Goal: Information Seeking & Learning: Learn about a topic

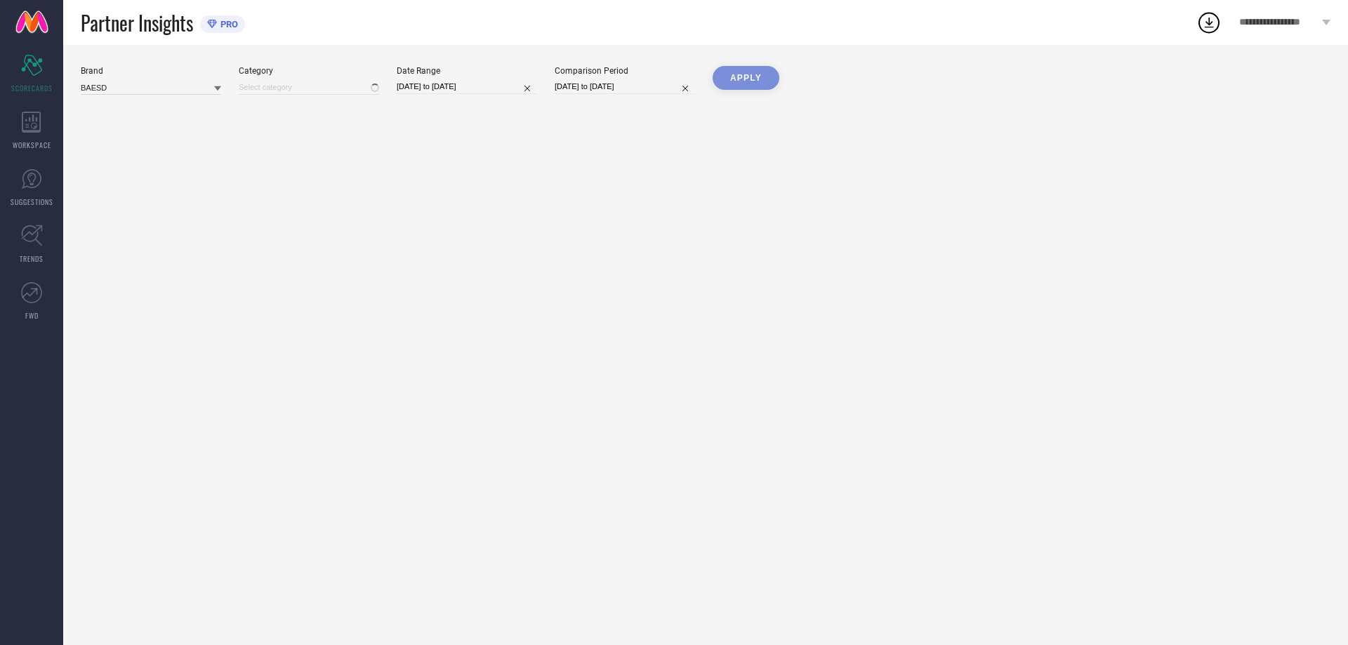
type input "All"
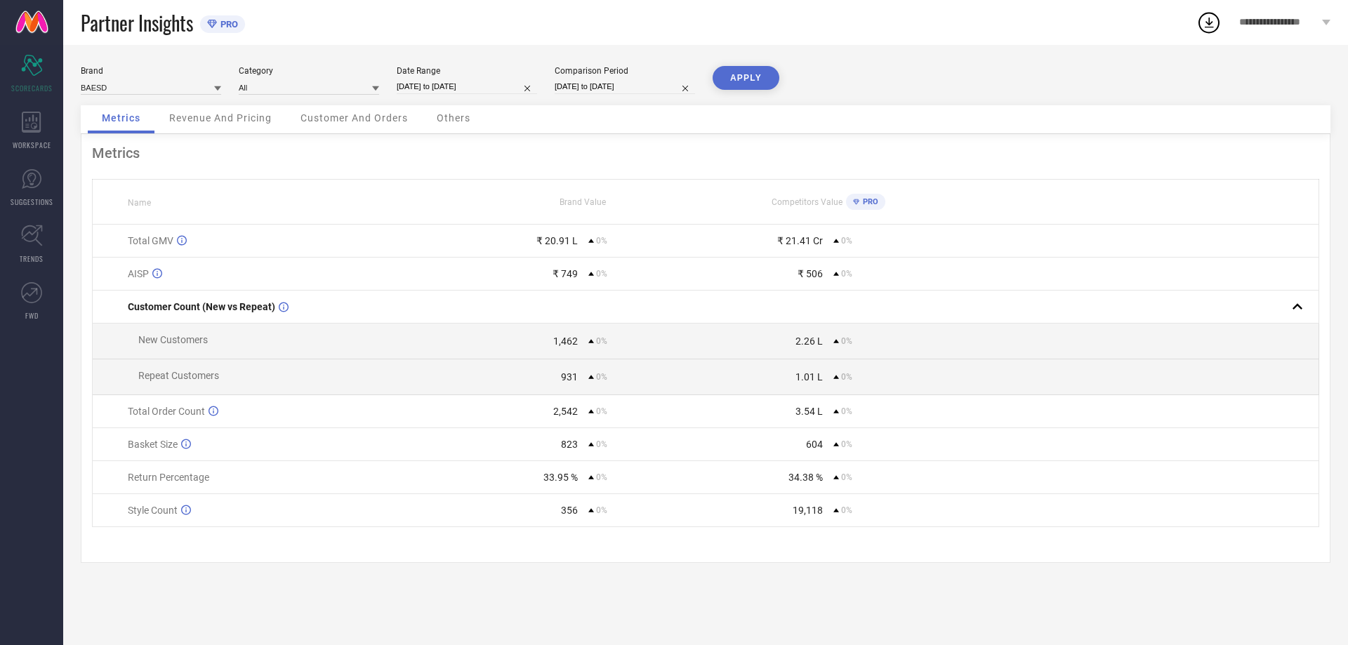
click at [250, 103] on div "Brand BAESD Category All Date Range [DATE] to [DATE] Comparison Period [DATE] t…" at bounding box center [706, 85] width 1250 height 39
click at [246, 126] on div "Revenue And Pricing" at bounding box center [220, 119] width 131 height 28
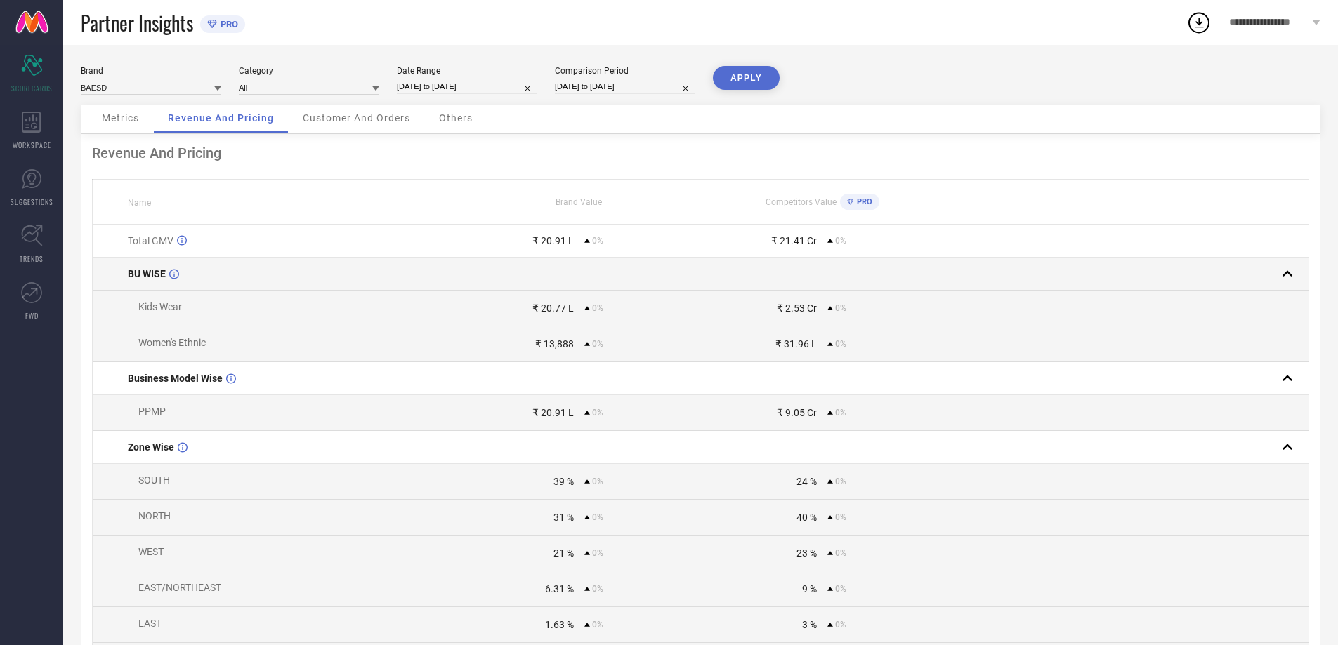
click at [1293, 280] on rect at bounding box center [1287, 274] width 20 height 20
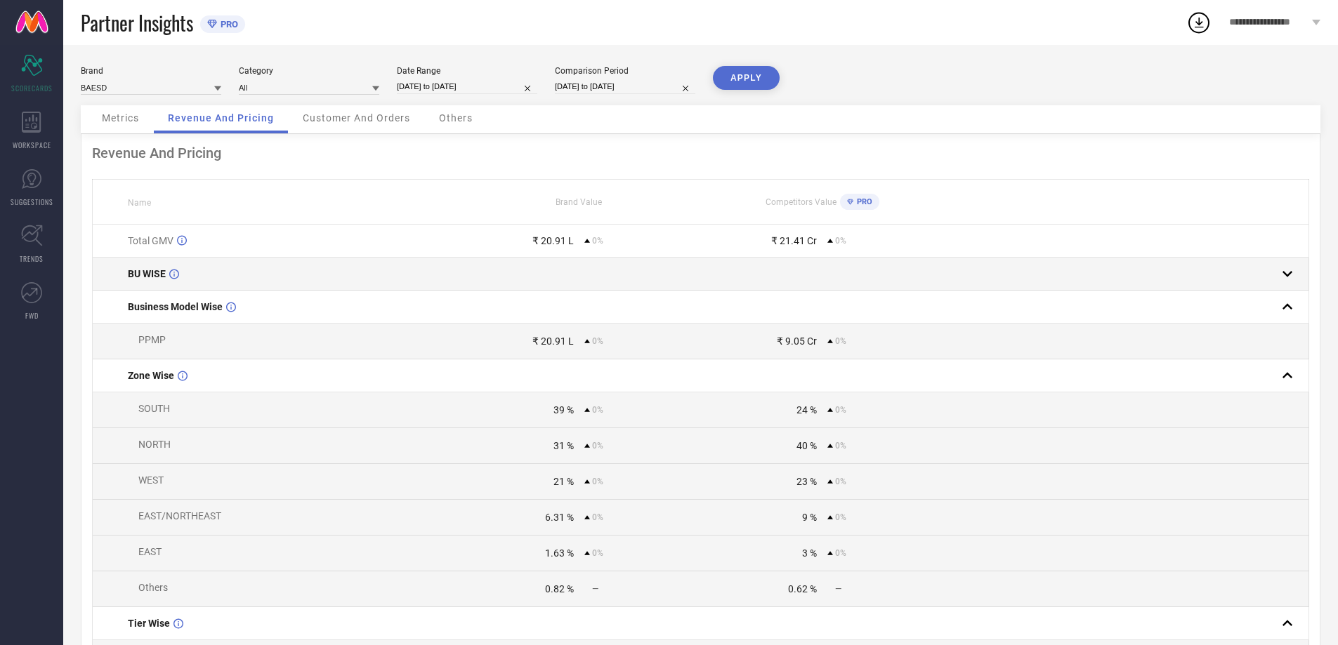
click at [1292, 279] on rect at bounding box center [1287, 274] width 20 height 20
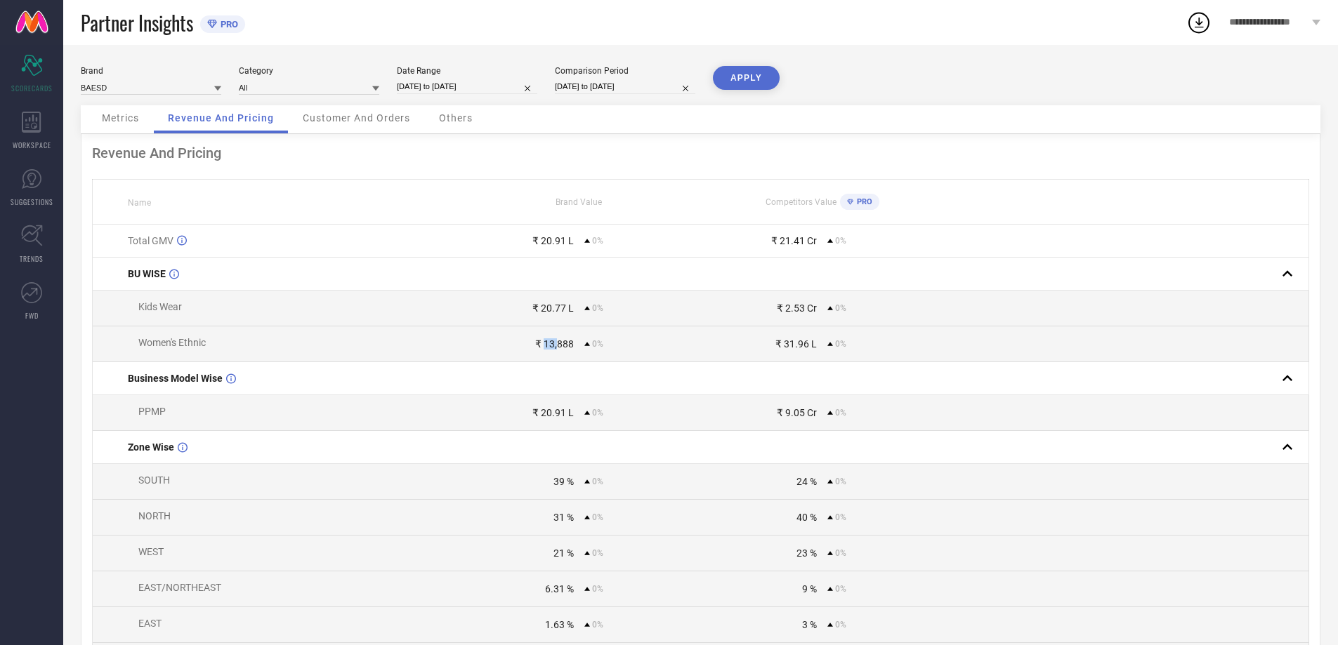
drag, startPoint x: 546, startPoint y: 348, endPoint x: 558, endPoint y: 347, distance: 12.0
click at [558, 347] on div "₹ 13,888" at bounding box center [554, 343] width 39 height 11
click at [360, 130] on div "Customer And Orders" at bounding box center [357, 119] width 136 height 28
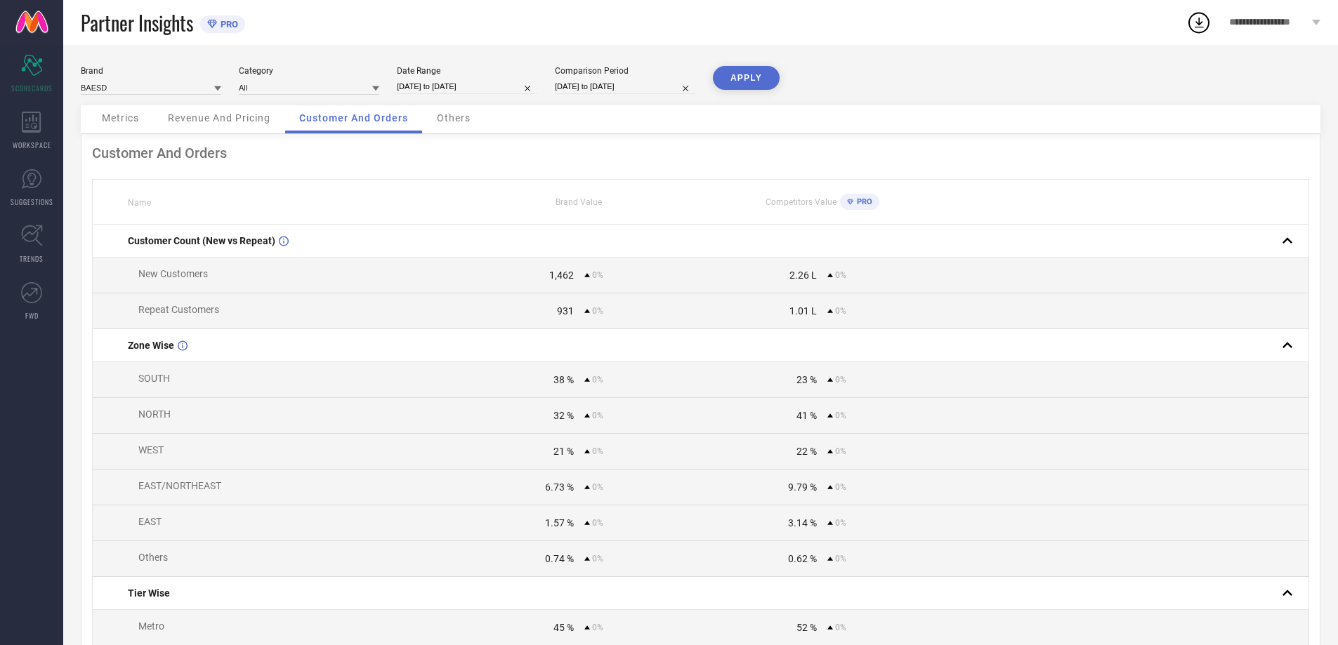
click at [449, 121] on span "Others" at bounding box center [454, 117] width 34 height 11
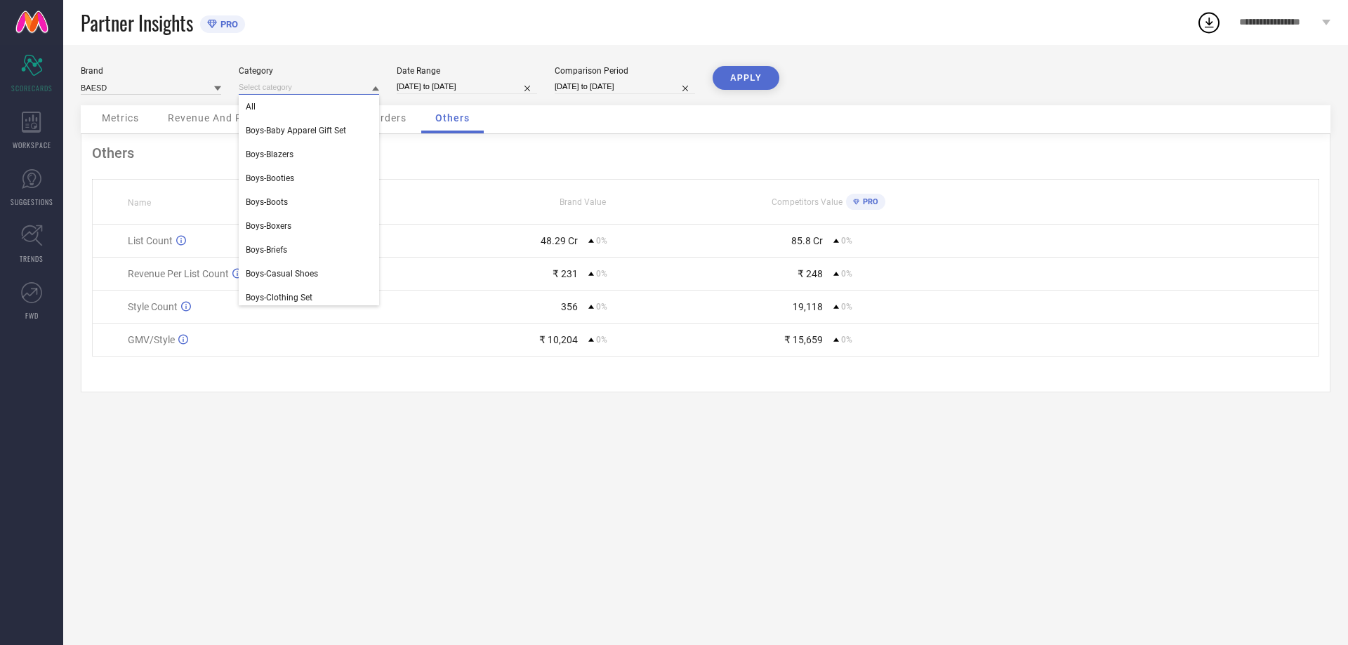
click at [299, 92] on input at bounding box center [309, 87] width 140 height 15
click at [119, 152] on div "Others" at bounding box center [706, 153] width 1228 height 17
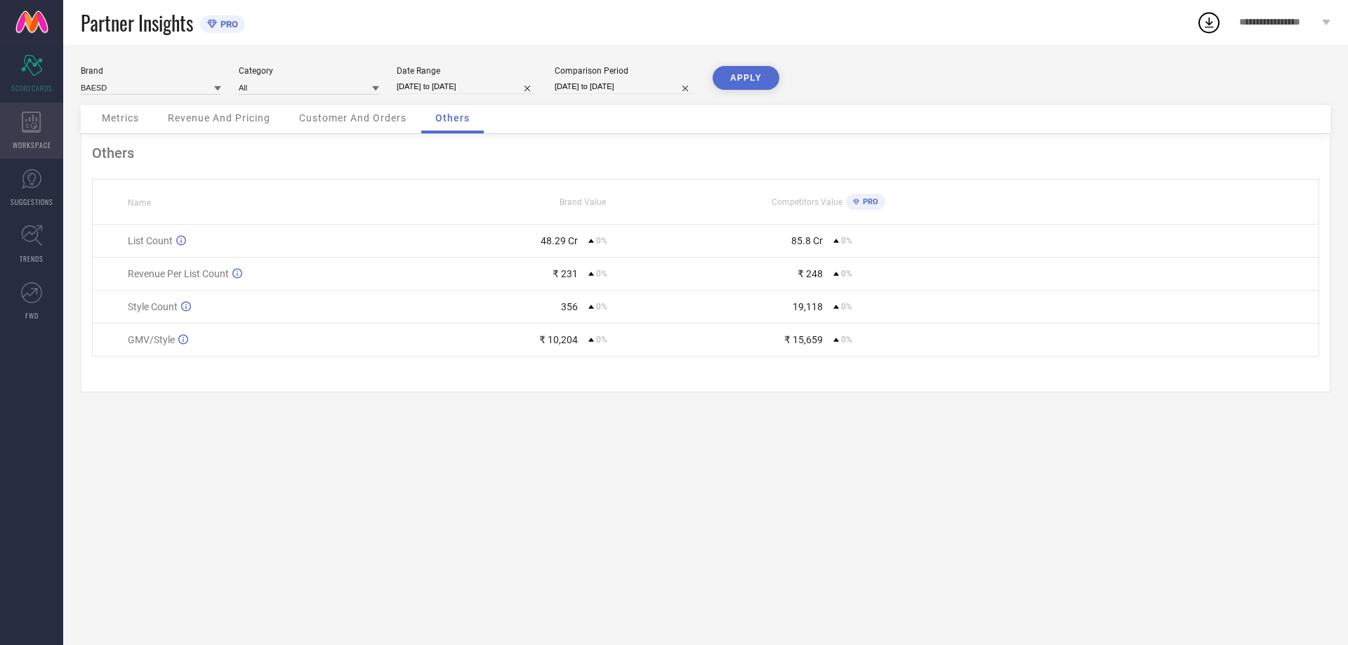
click at [53, 127] on div "WORKSPACE" at bounding box center [31, 131] width 63 height 56
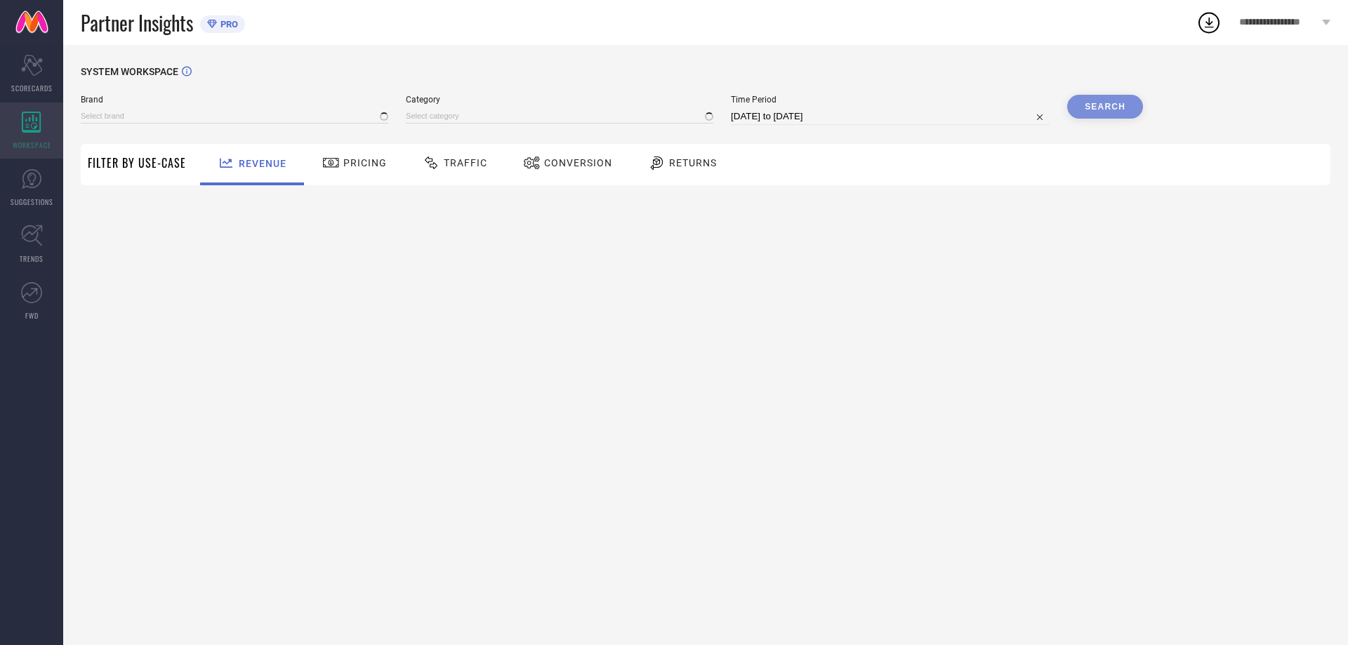
type input "BAESD"
type input "All"
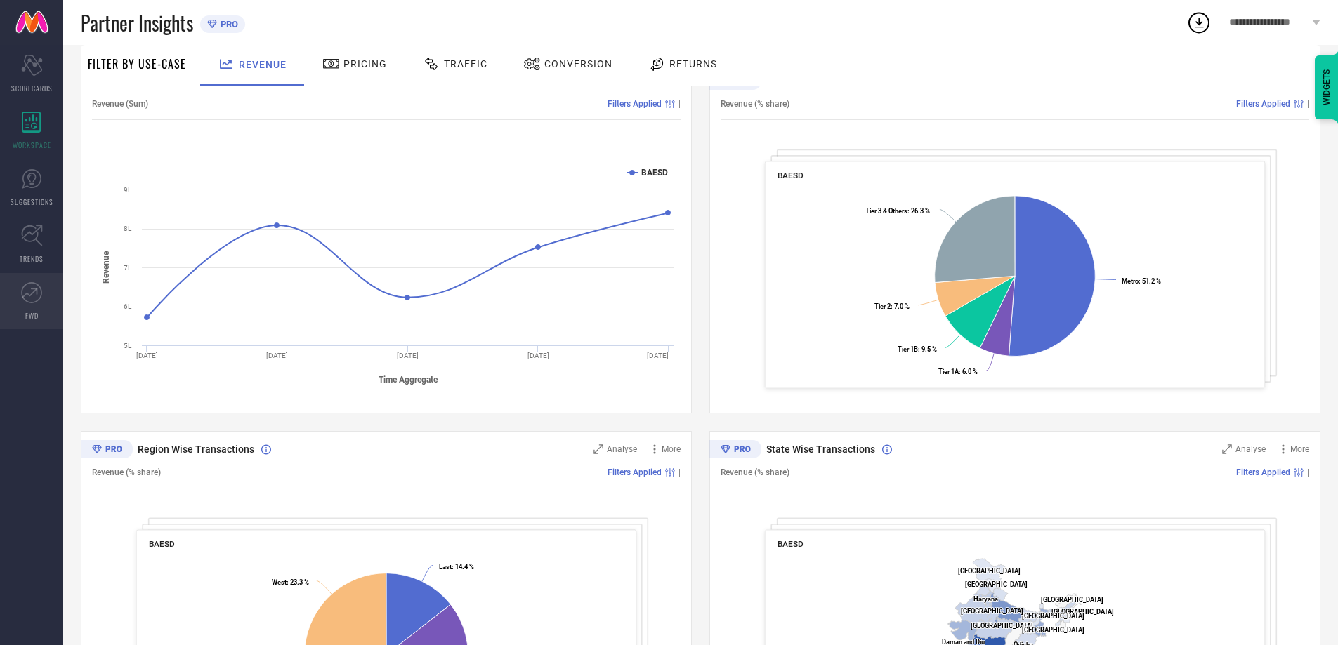
scroll to position [338, 0]
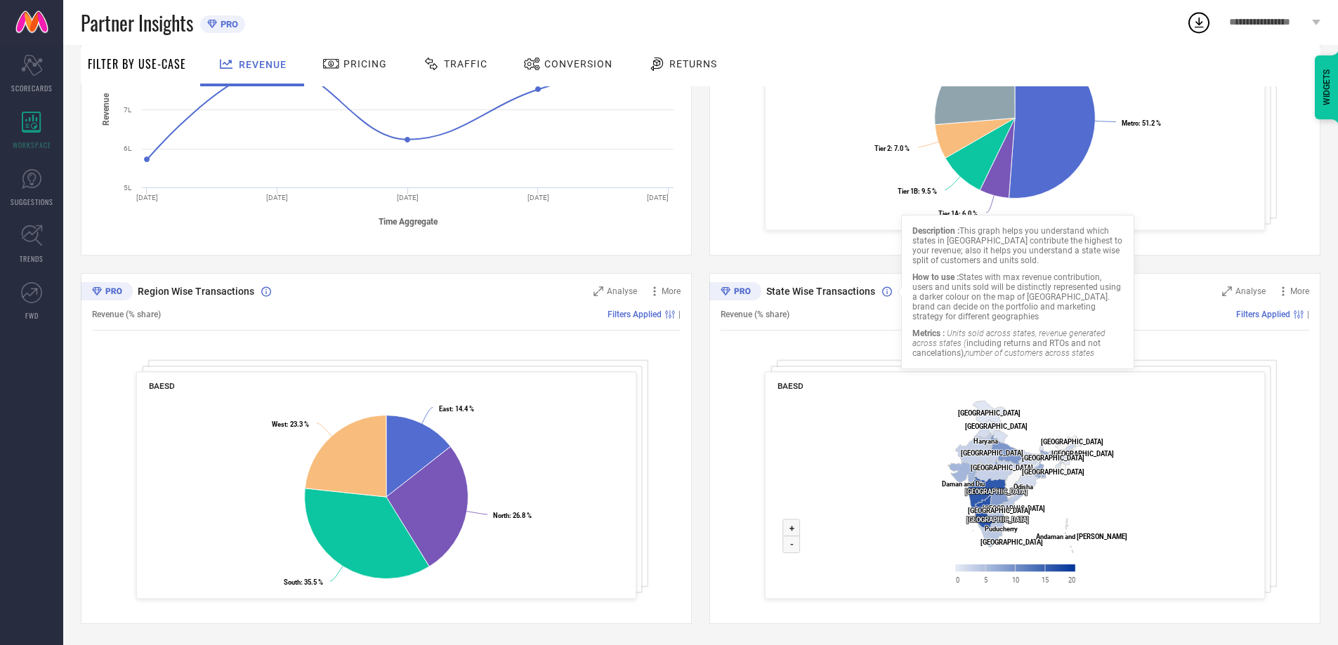
click at [883, 295] on icon at bounding box center [887, 292] width 10 height 11
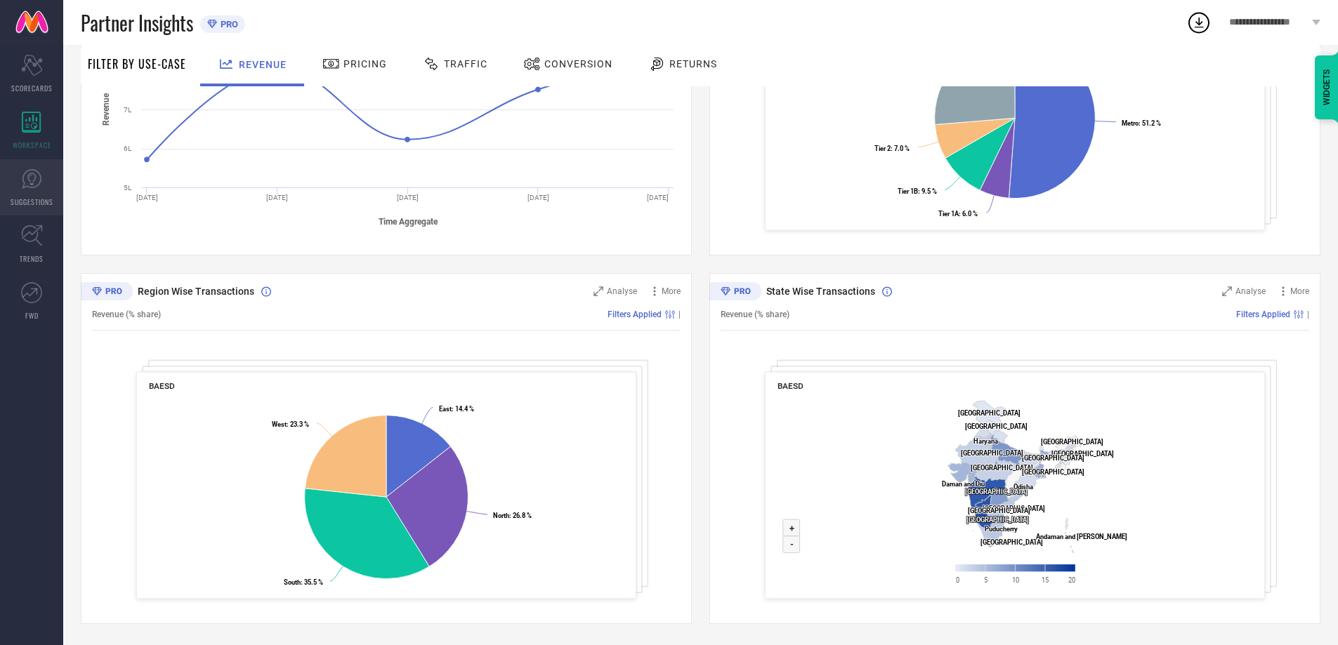
click at [21, 169] on icon at bounding box center [31, 179] width 21 height 21
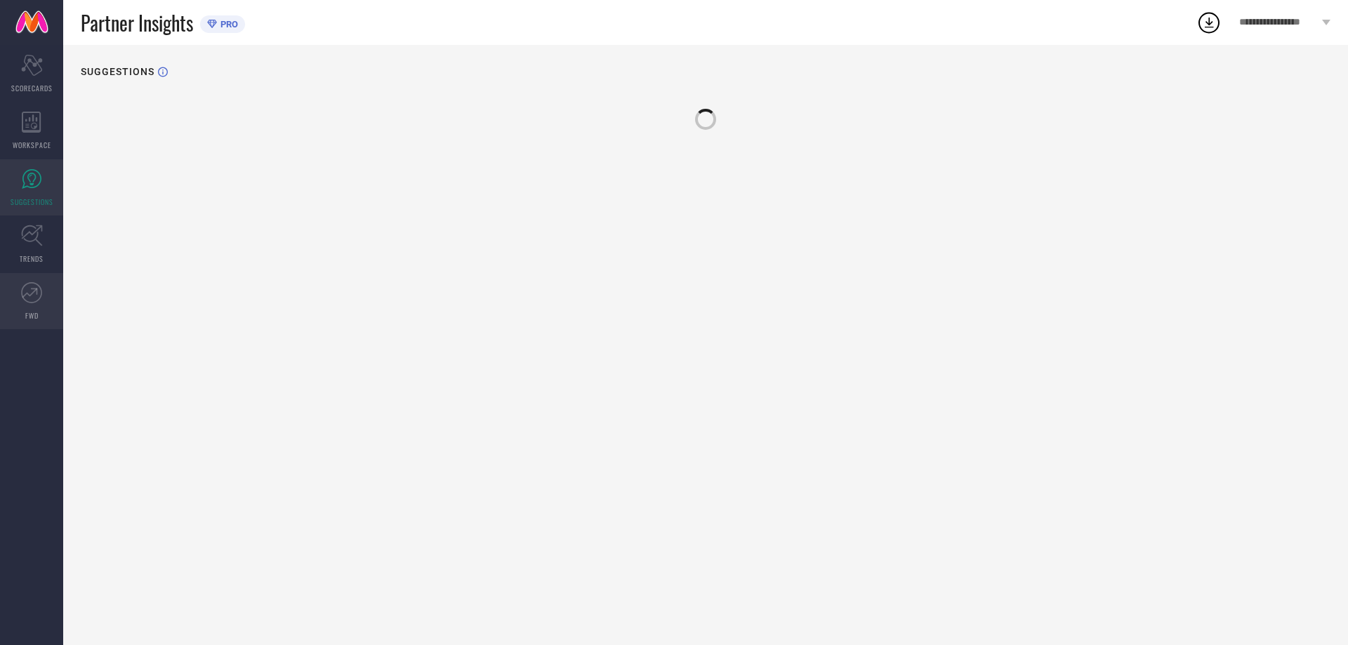
click at [25, 296] on icon at bounding box center [31, 292] width 21 height 21
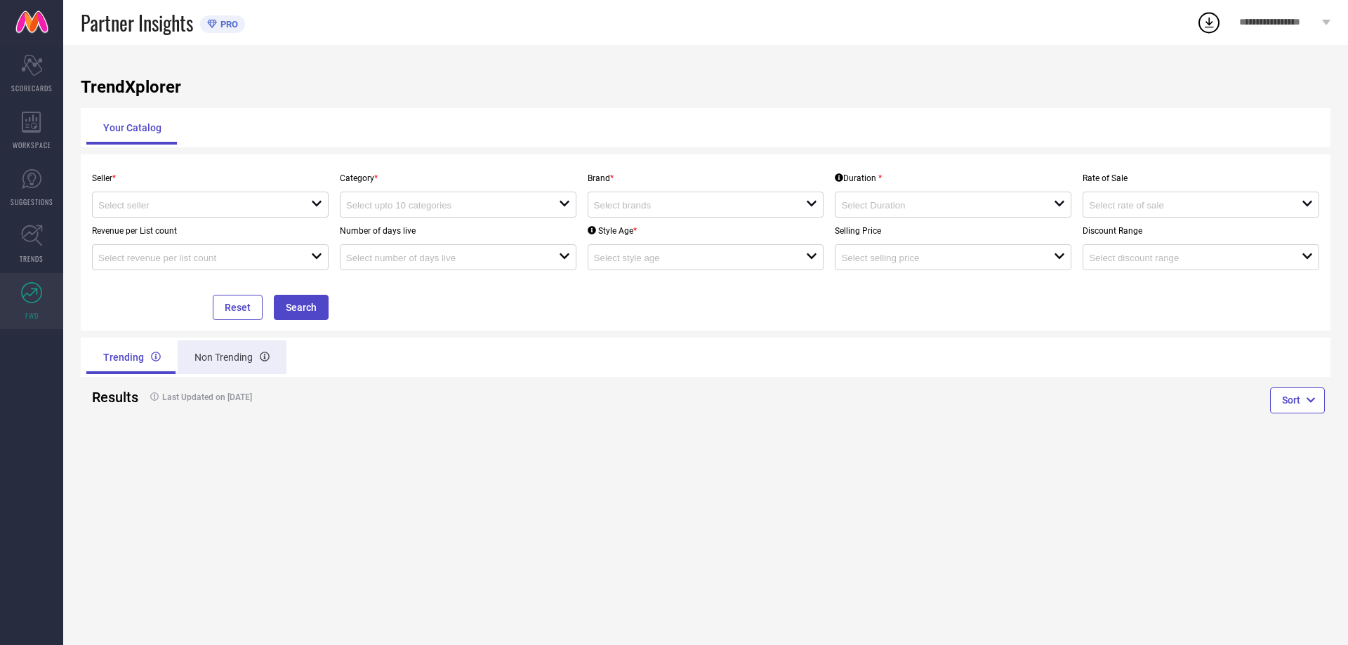
click at [188, 366] on div "Non Trending" at bounding box center [232, 358] width 109 height 34
click at [145, 361] on div "Trending" at bounding box center [130, 358] width 88 height 34
click at [164, 182] on p "Seller *" at bounding box center [210, 178] width 237 height 10
drag, startPoint x: 162, startPoint y: 195, endPoint x: 145, endPoint y: 203, distance: 18.2
click at [162, 195] on div "open" at bounding box center [210, 205] width 237 height 26
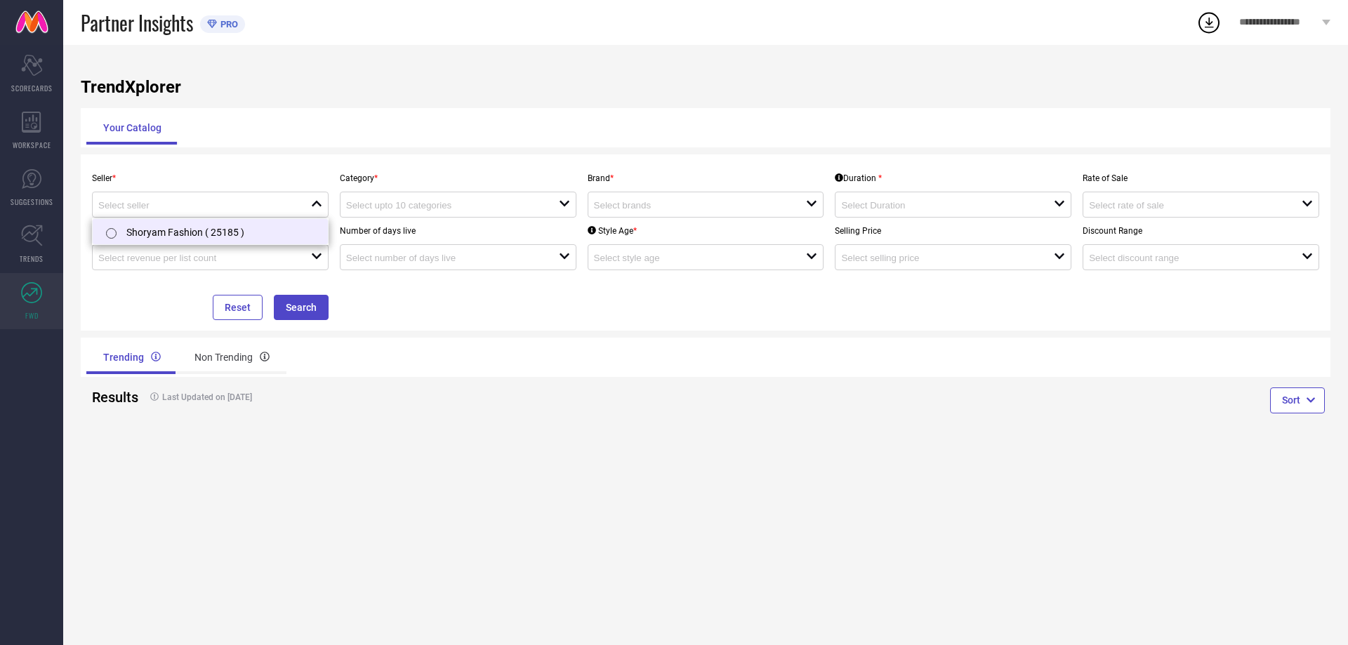
click at [144, 237] on li "Shoryam Fashion ( 25185 )" at bounding box center [210, 231] width 235 height 25
type input "Shoryam Fashion ( 25185 )"
click at [423, 206] on input at bounding box center [442, 205] width 192 height 11
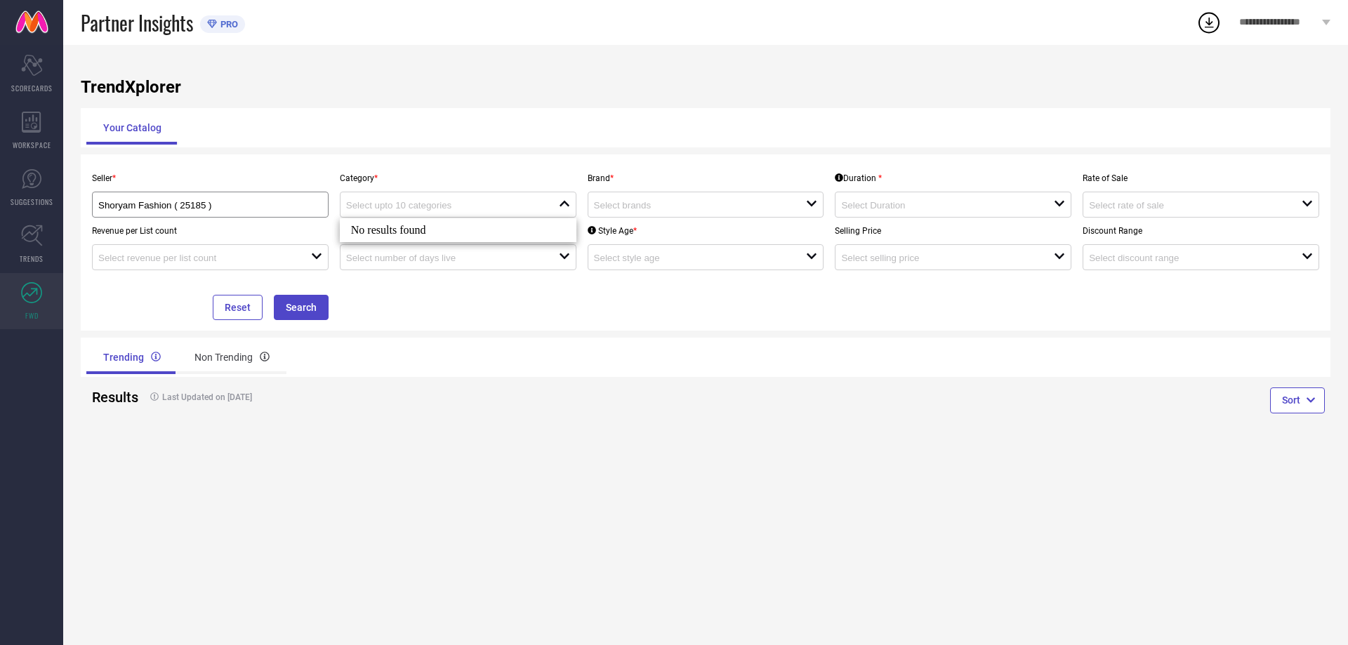
click at [788, 367] on div "Trending Non Trending" at bounding box center [706, 357] width 1250 height 39
click at [313, 307] on button "Search" at bounding box center [301, 307] width 55 height 25
click at [636, 215] on div "open" at bounding box center [706, 205] width 237 height 26
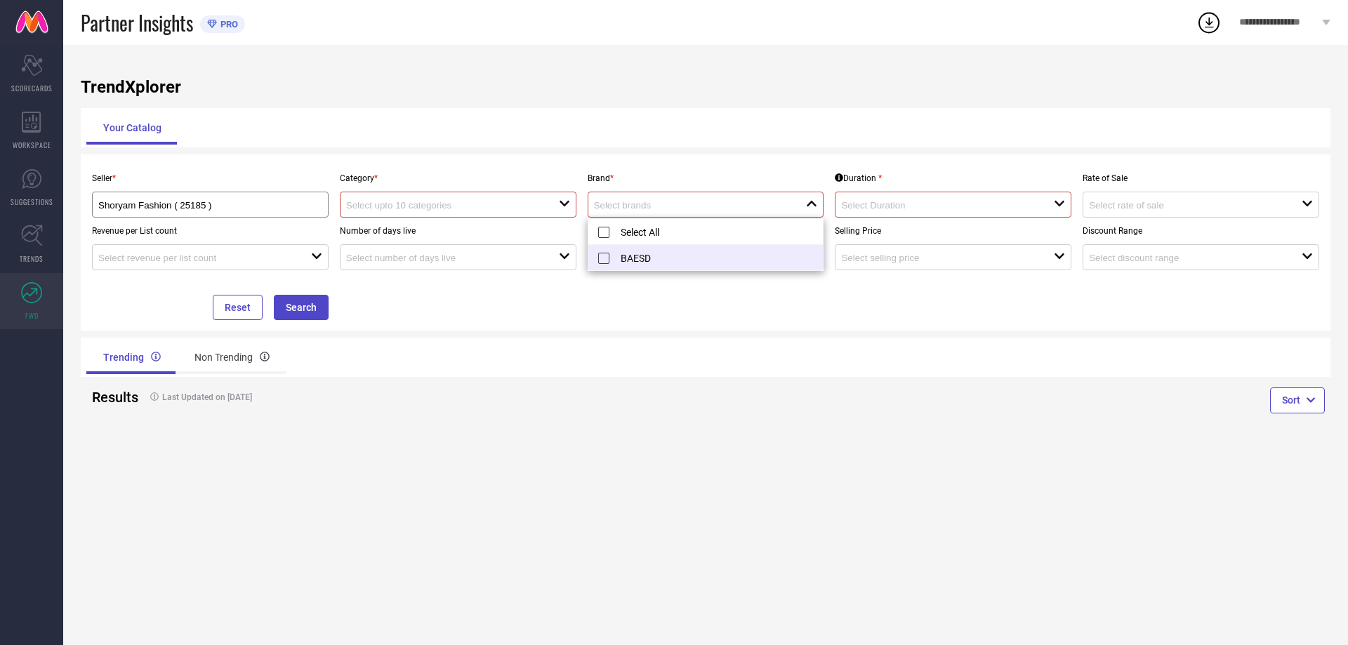
drag, startPoint x: 625, startPoint y: 257, endPoint x: 598, endPoint y: 256, distance: 27.4
click at [625, 256] on li "BAESD" at bounding box center [706, 257] width 235 height 25
type input "BAESD"
click at [474, 203] on input at bounding box center [442, 205] width 192 height 11
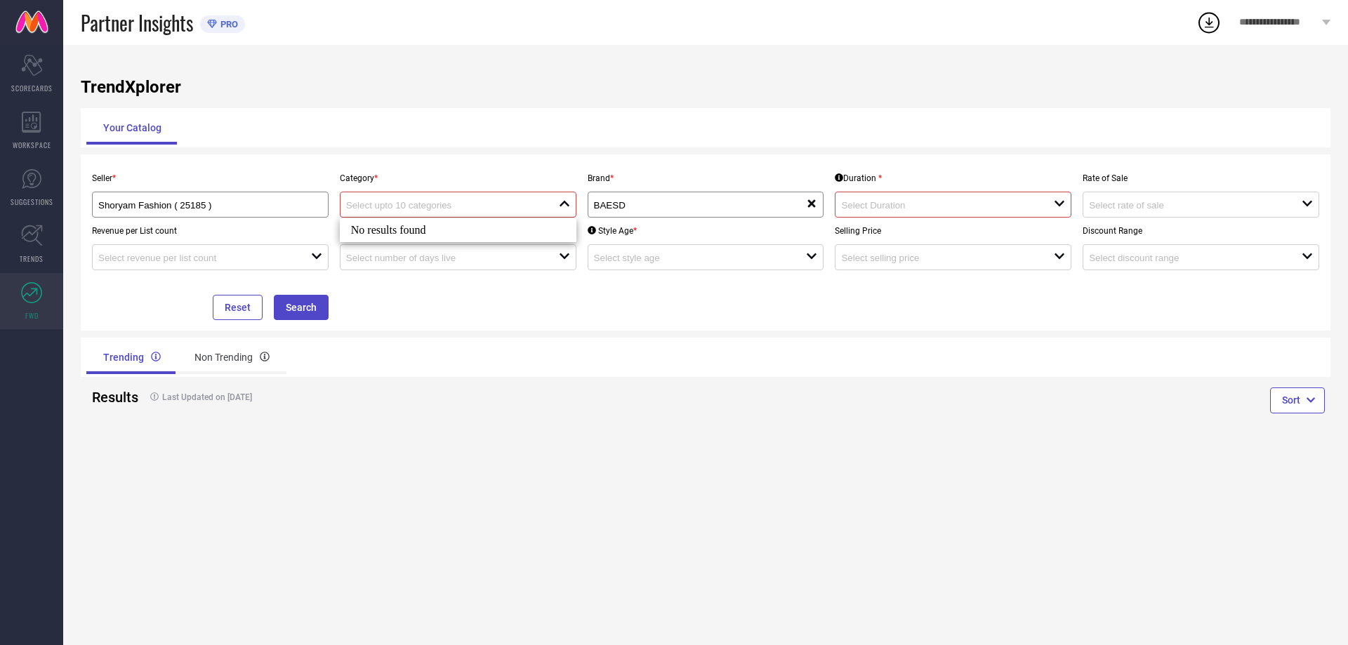
click at [413, 232] on div "No results found" at bounding box center [458, 230] width 237 height 24
click at [484, 407] on div "Last Updated on [DATE]" at bounding box center [393, 397] width 511 height 32
click at [522, 193] on div "open" at bounding box center [458, 205] width 237 height 26
click at [909, 211] on input at bounding box center [937, 205] width 192 height 11
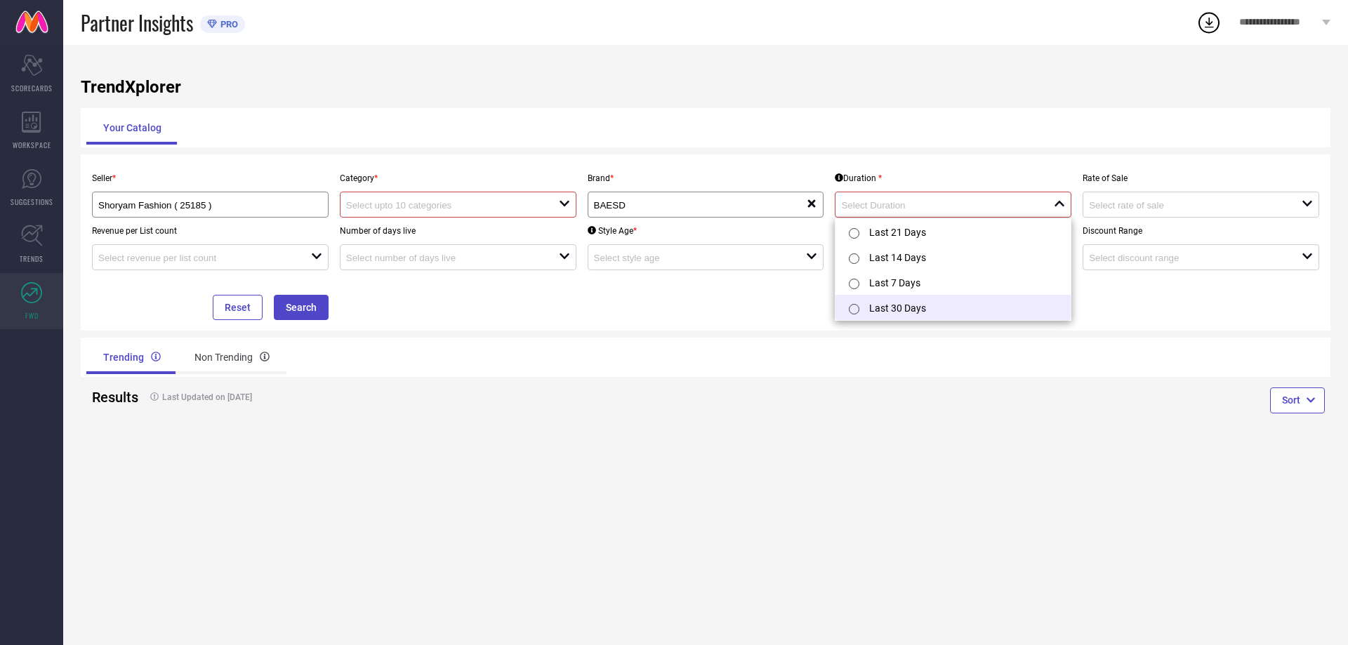
click at [898, 317] on li "Last 30 Days" at bounding box center [953, 307] width 235 height 25
type input "Last 30 Days"
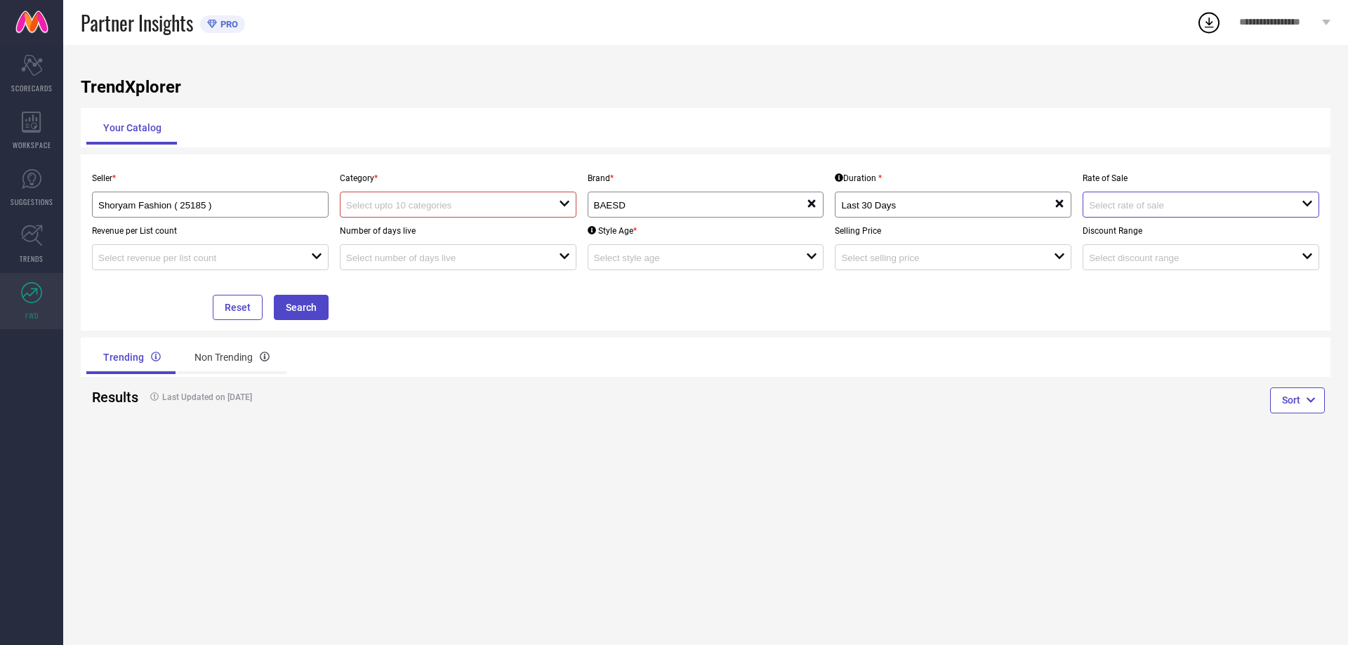
click at [1138, 209] on input at bounding box center [1185, 205] width 192 height 11
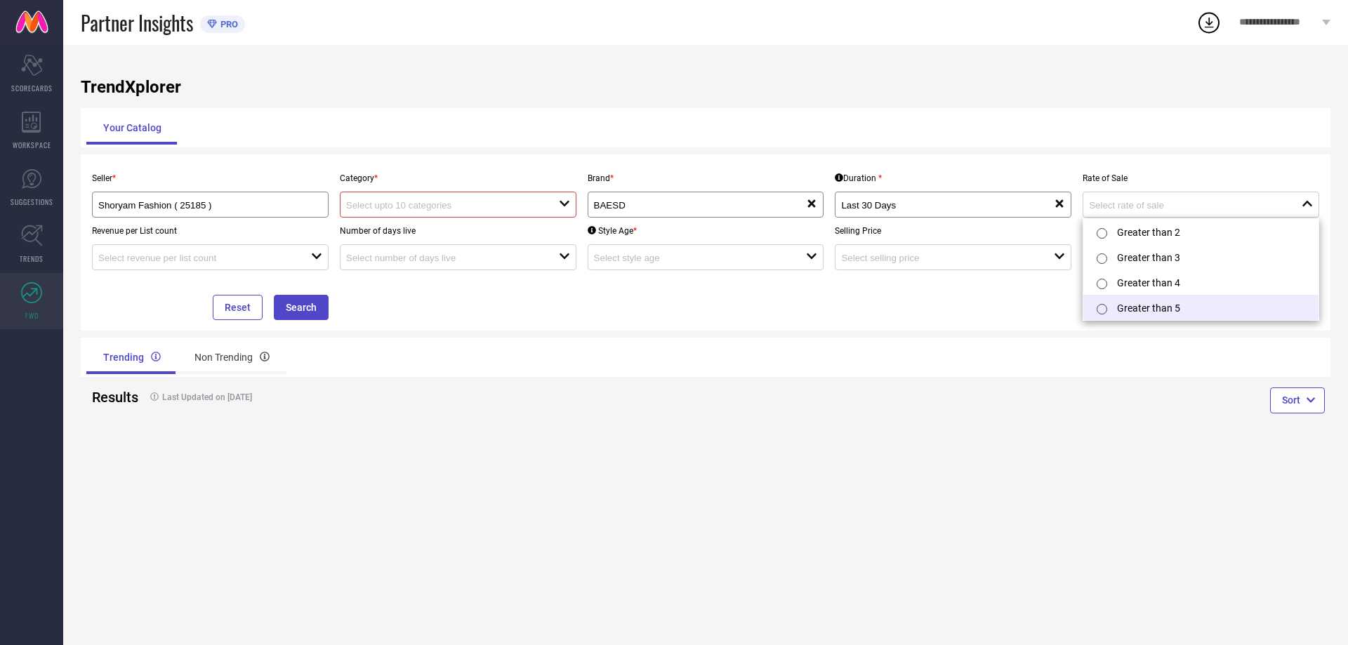
click at [1103, 311] on input "radio" at bounding box center [1102, 309] width 11 height 11
type input "Greater than 5"
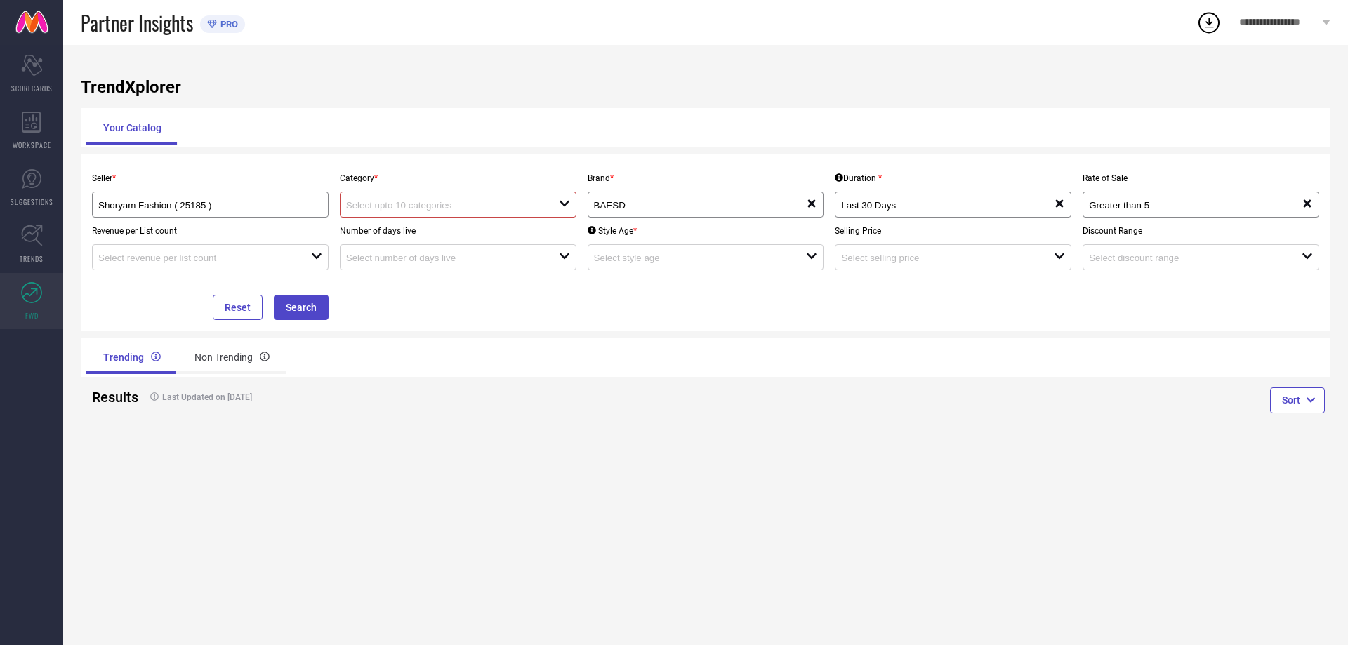
click at [725, 407] on div "Sort" at bounding box center [1018, 402] width 625 height 51
drag, startPoint x: 293, startPoint y: 317, endPoint x: 279, endPoint y: 322, distance: 15.1
click at [296, 317] on button "Search" at bounding box center [301, 307] width 55 height 25
click at [199, 360] on div "Non Trending" at bounding box center [232, 358] width 109 height 34
click at [29, 240] on icon at bounding box center [32, 236] width 22 height 22
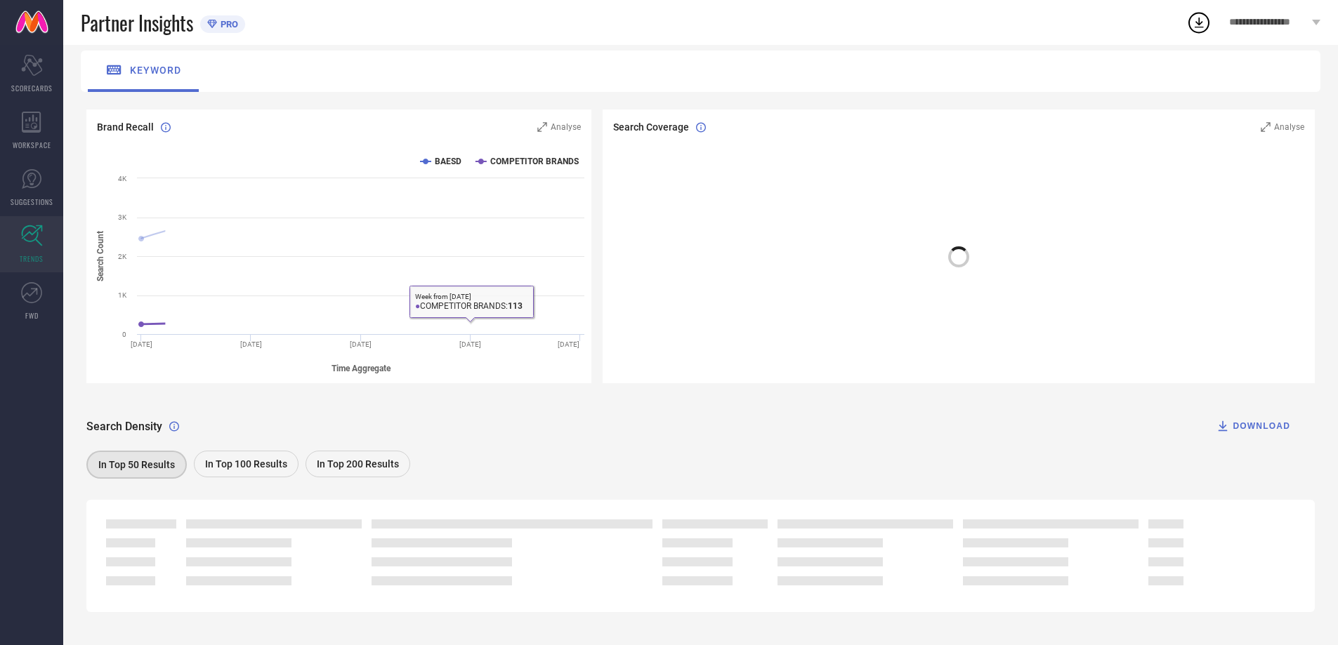
scroll to position [109, 0]
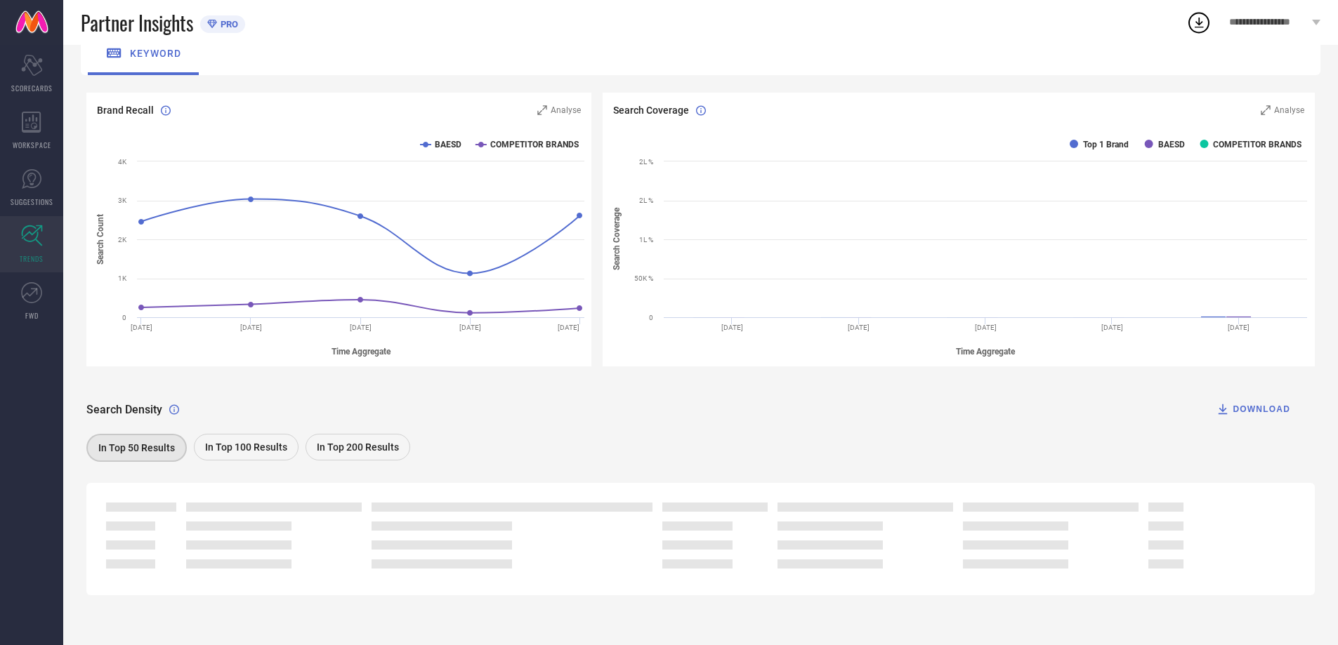
click at [242, 459] on div "In Top 100 Results" at bounding box center [246, 447] width 105 height 27
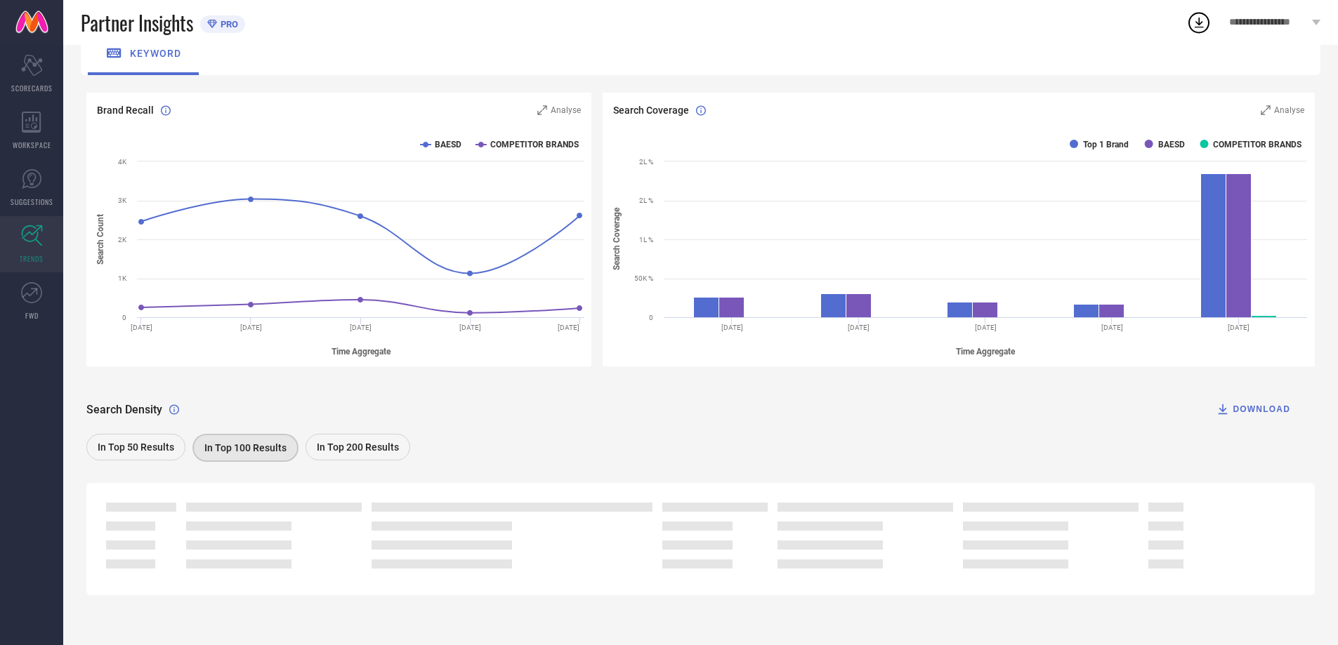
click at [162, 454] on div "In Top 50 Results" at bounding box center [135, 447] width 99 height 27
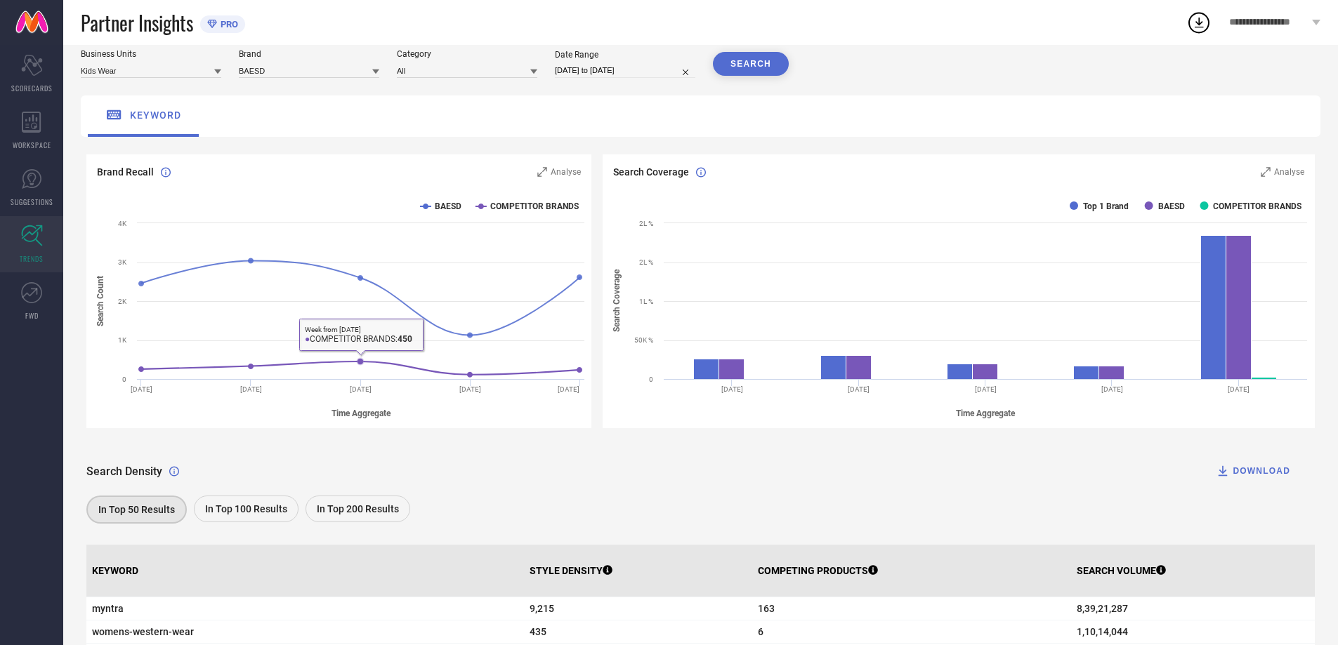
scroll to position [0, 0]
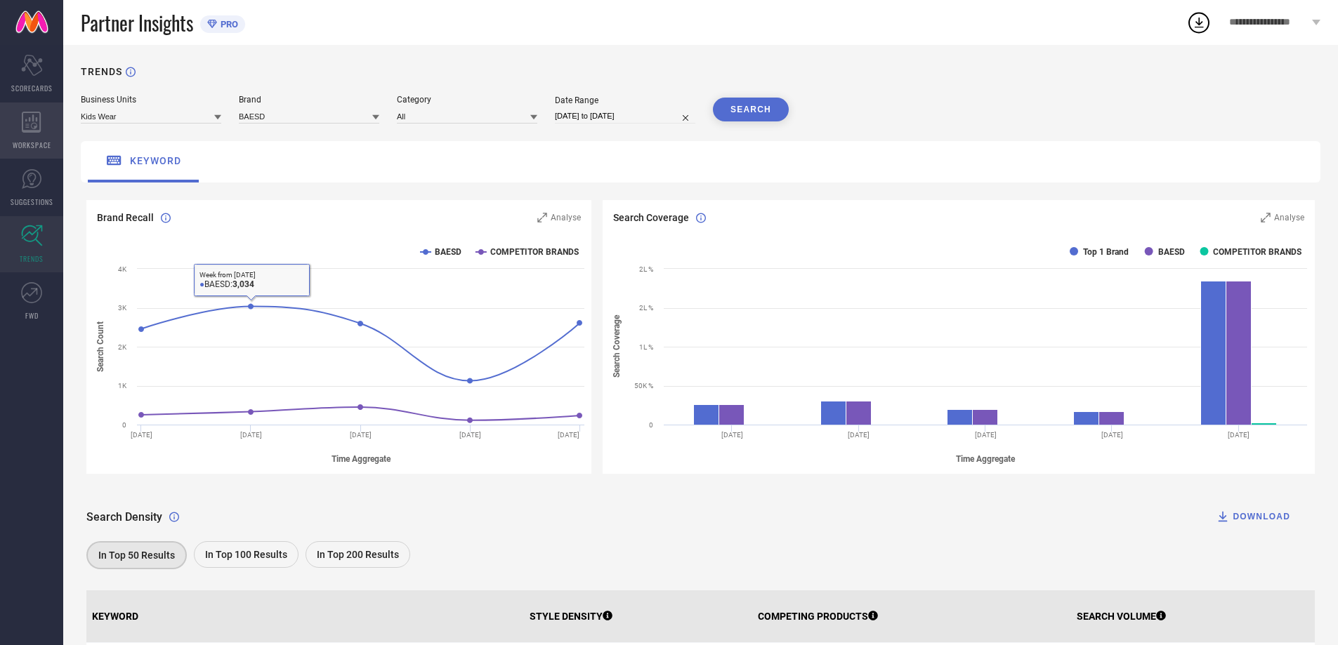
click at [25, 121] on icon at bounding box center [32, 122] width 20 height 21
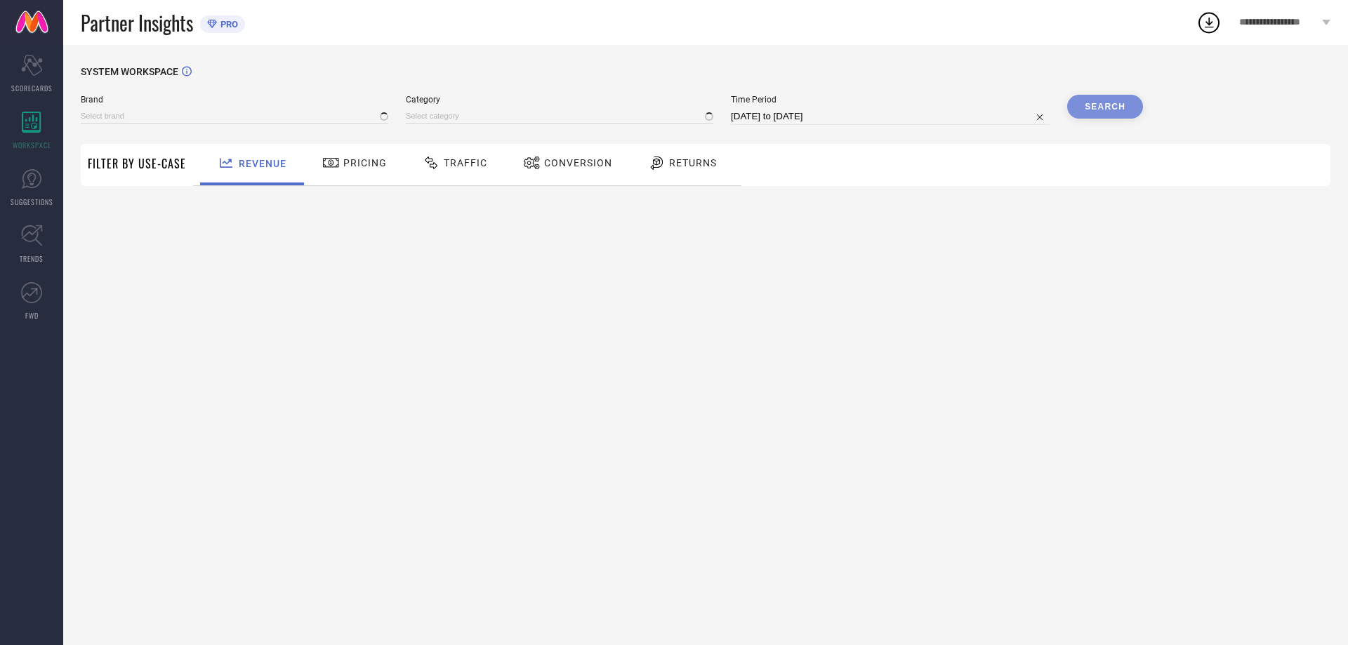
type input "BAESD"
type input "All"
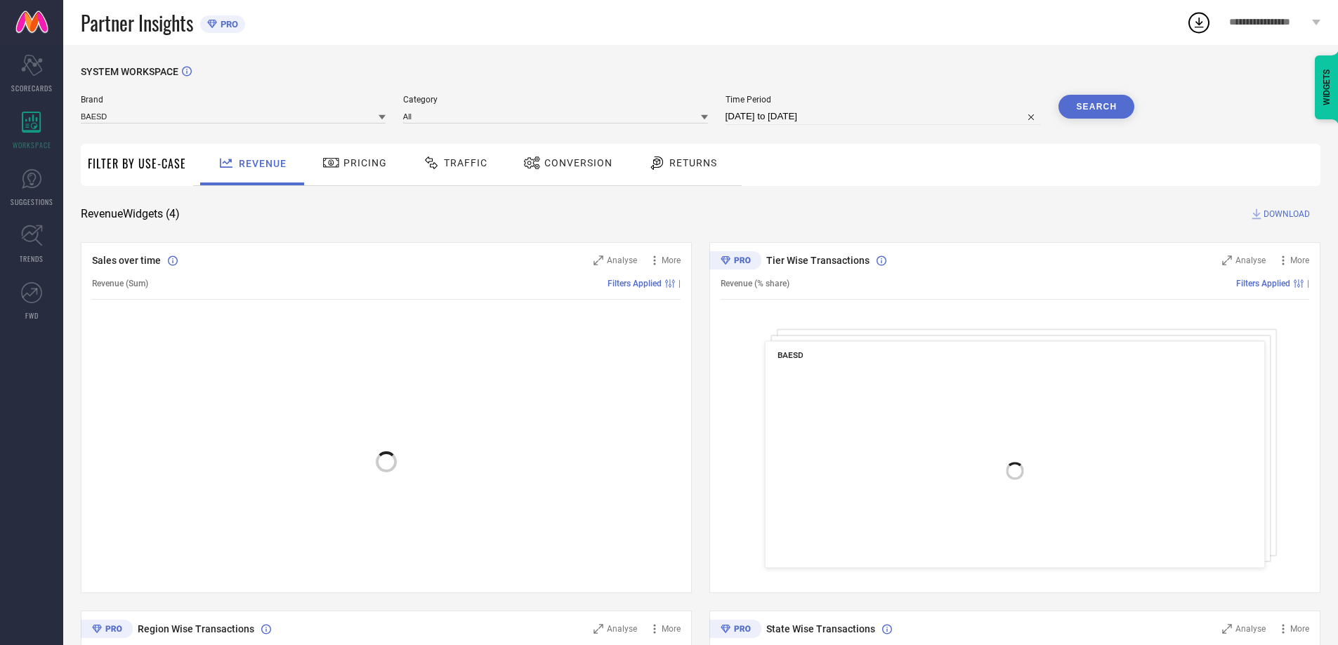
click at [338, 152] on div "Pricing" at bounding box center [355, 163] width 72 height 24
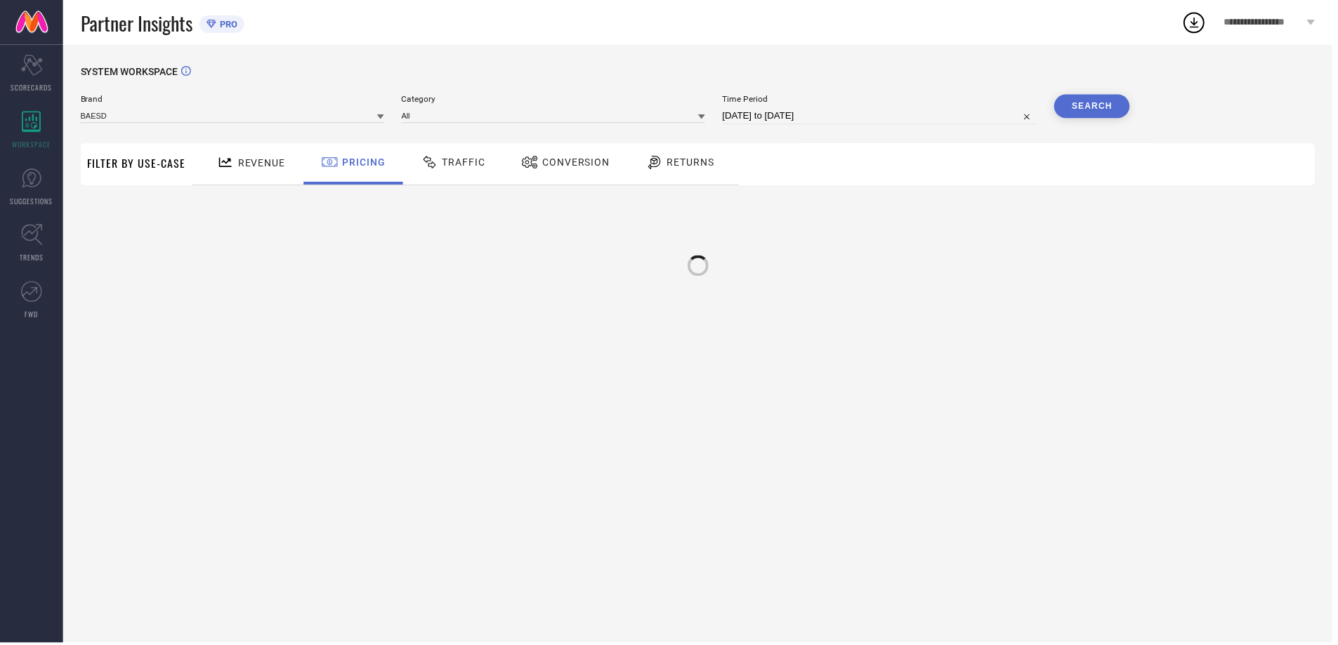
click at [480, 160] on span "Traffic" at bounding box center [466, 162] width 44 height 11
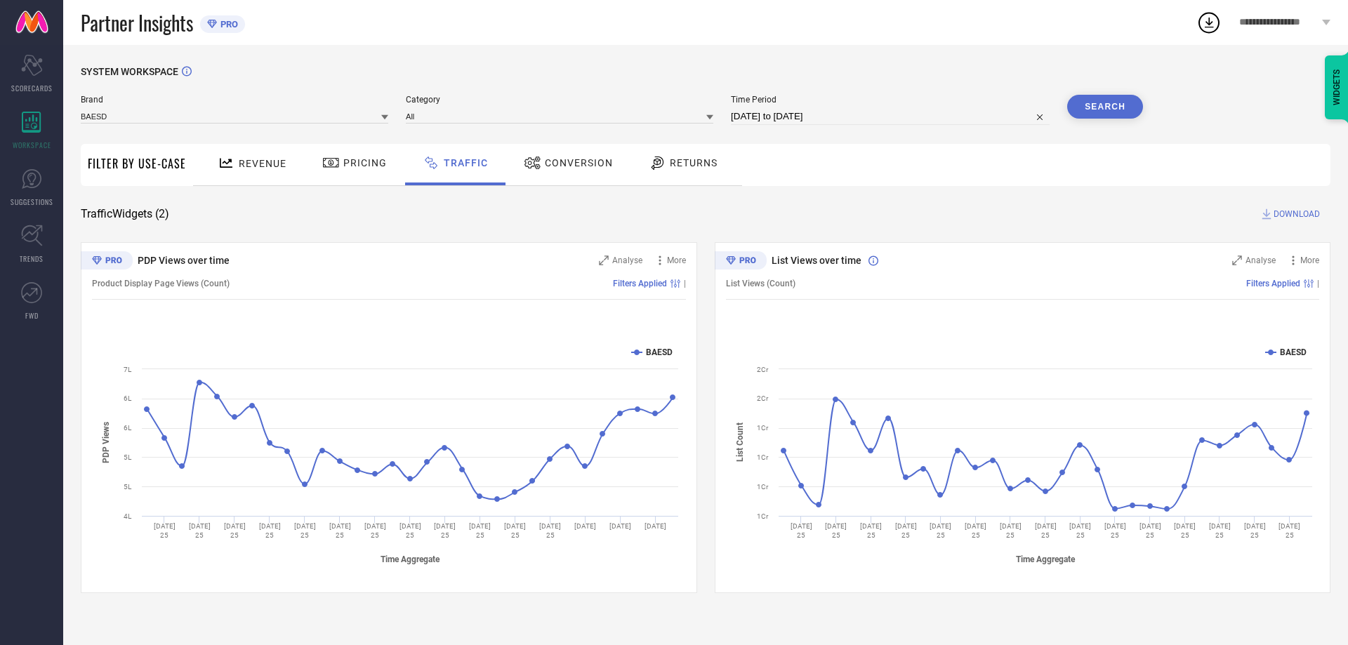
click at [363, 163] on span "Pricing" at bounding box center [365, 162] width 44 height 11
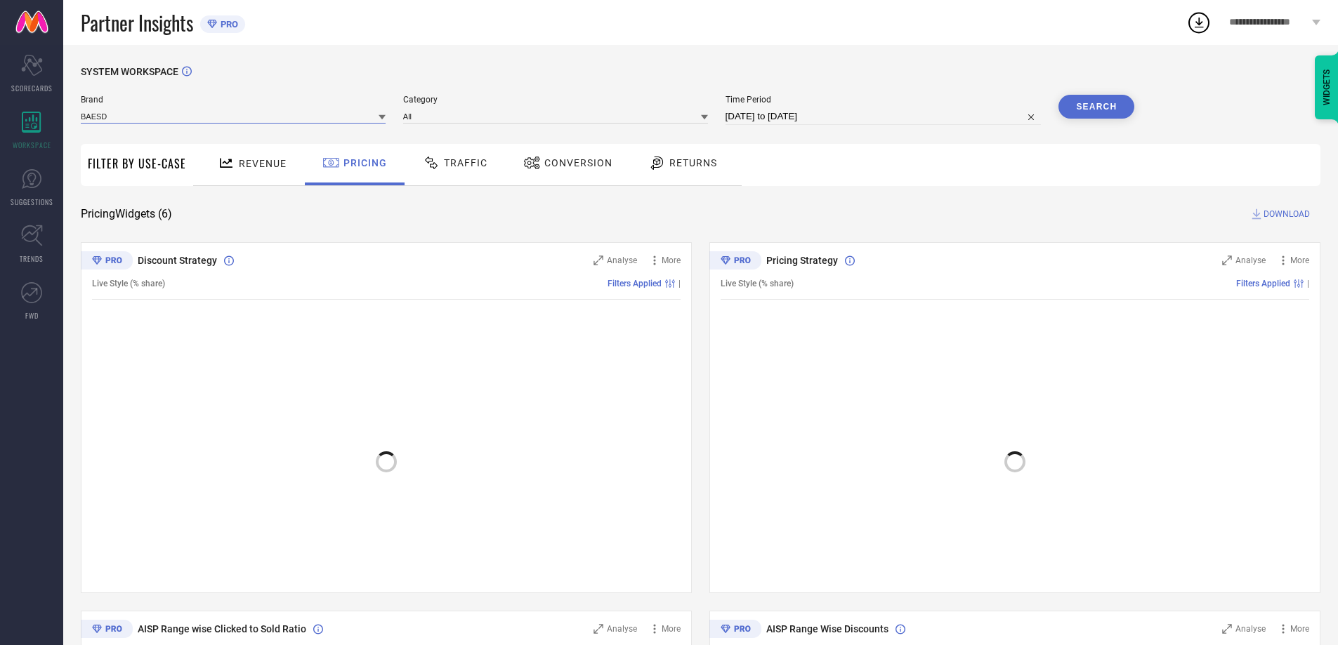
click at [351, 112] on input at bounding box center [233, 116] width 305 height 15
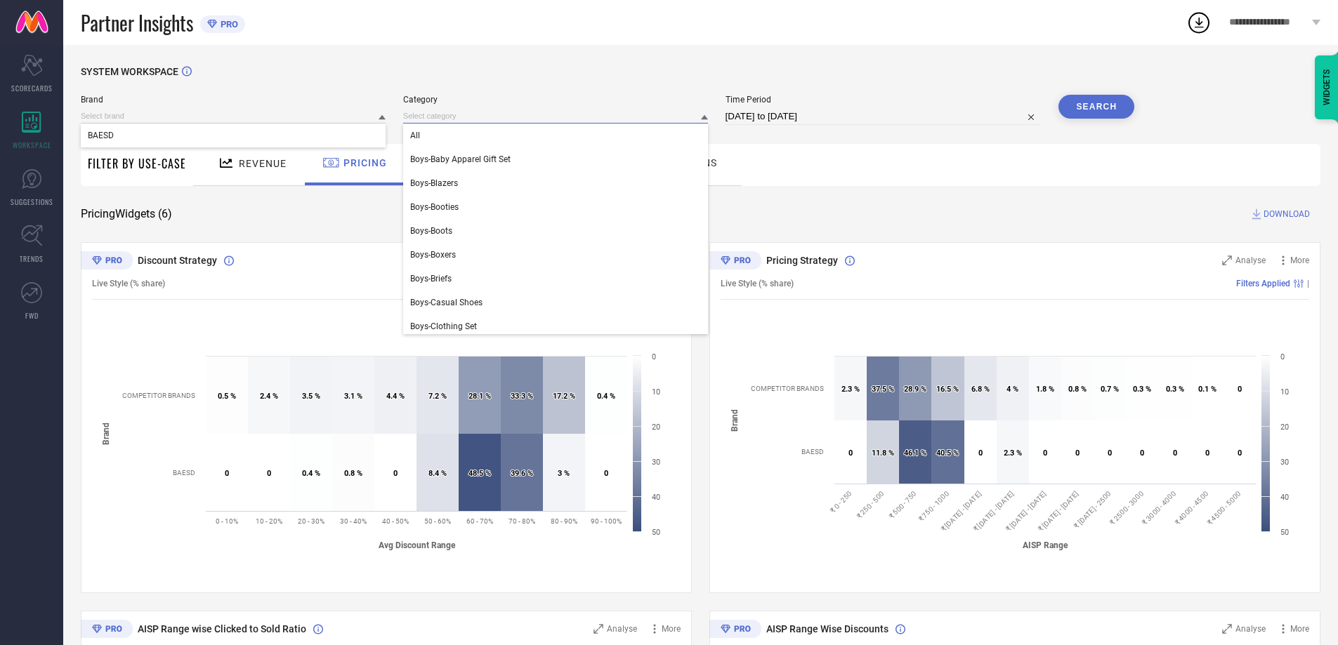
click at [449, 120] on input at bounding box center [555, 116] width 305 height 15
click at [432, 110] on input at bounding box center [555, 116] width 305 height 15
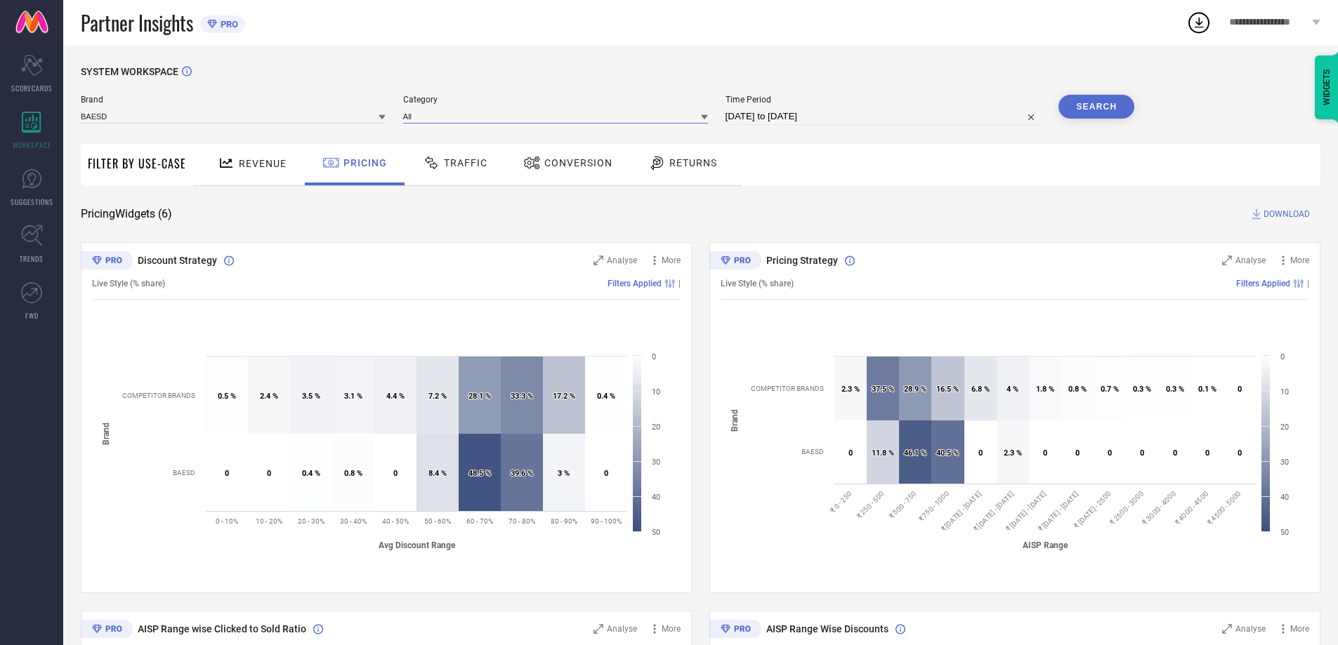
click at [431, 112] on input at bounding box center [555, 116] width 305 height 15
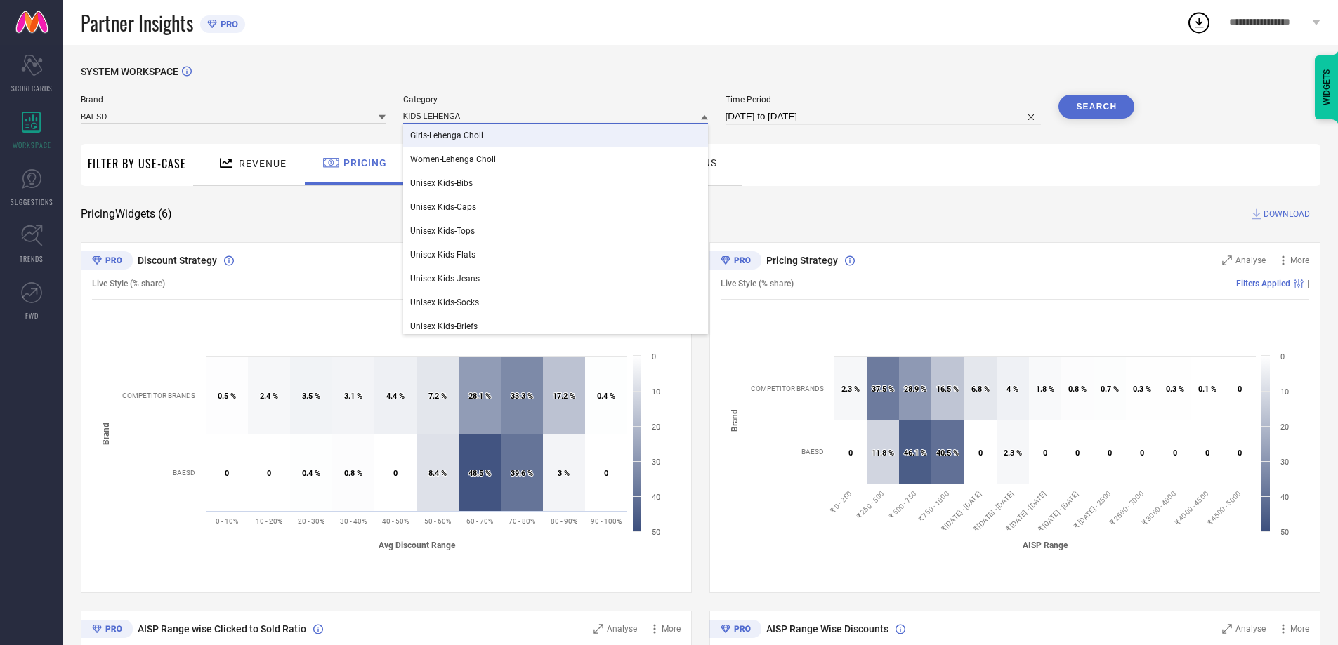
type input "KIDS LEHENGA"
click at [492, 130] on div "Girls-Lehenga Choli" at bounding box center [555, 136] width 305 height 24
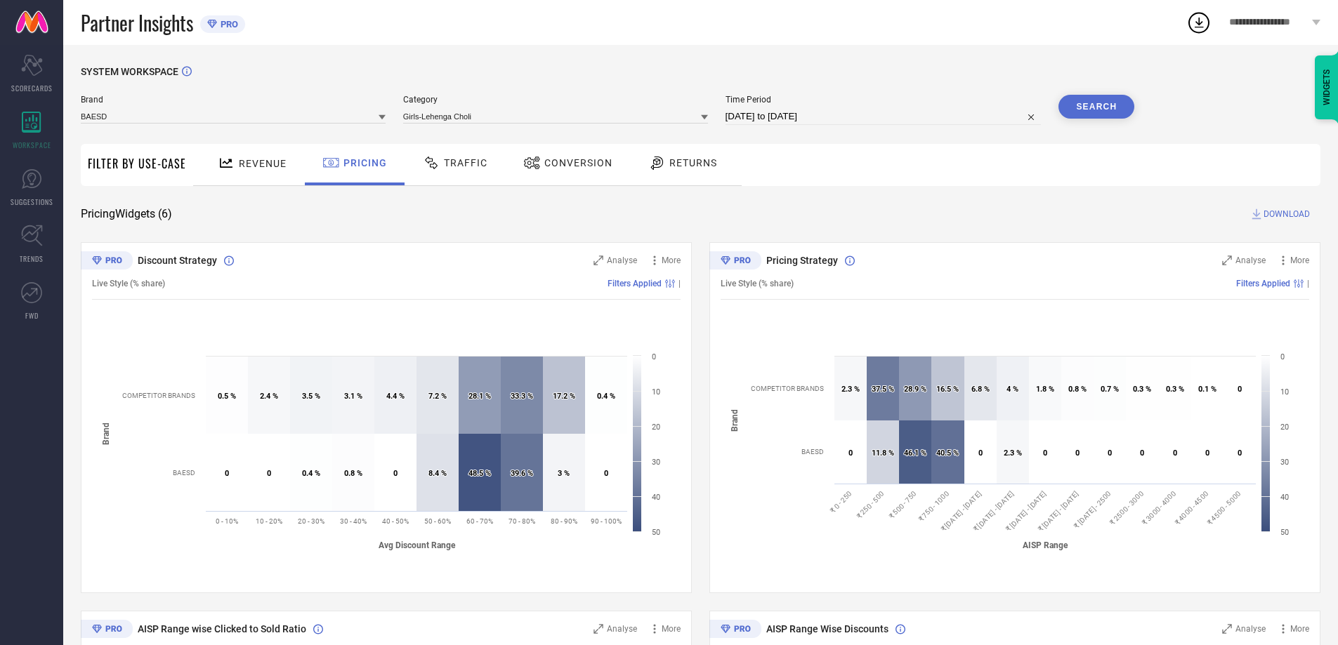
click at [1110, 88] on div "SYSTEM WORKSPACE" at bounding box center [701, 80] width 1240 height 29
click at [1105, 103] on button "Search" at bounding box center [1096, 107] width 76 height 24
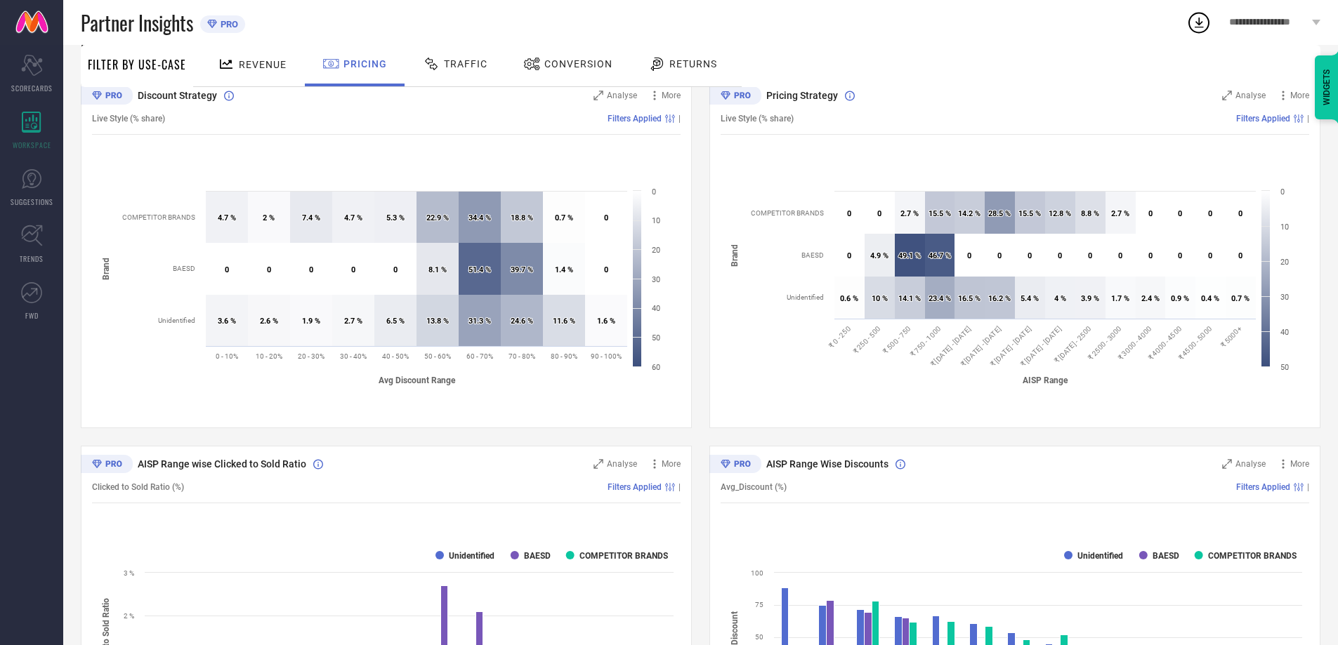
scroll to position [5, 0]
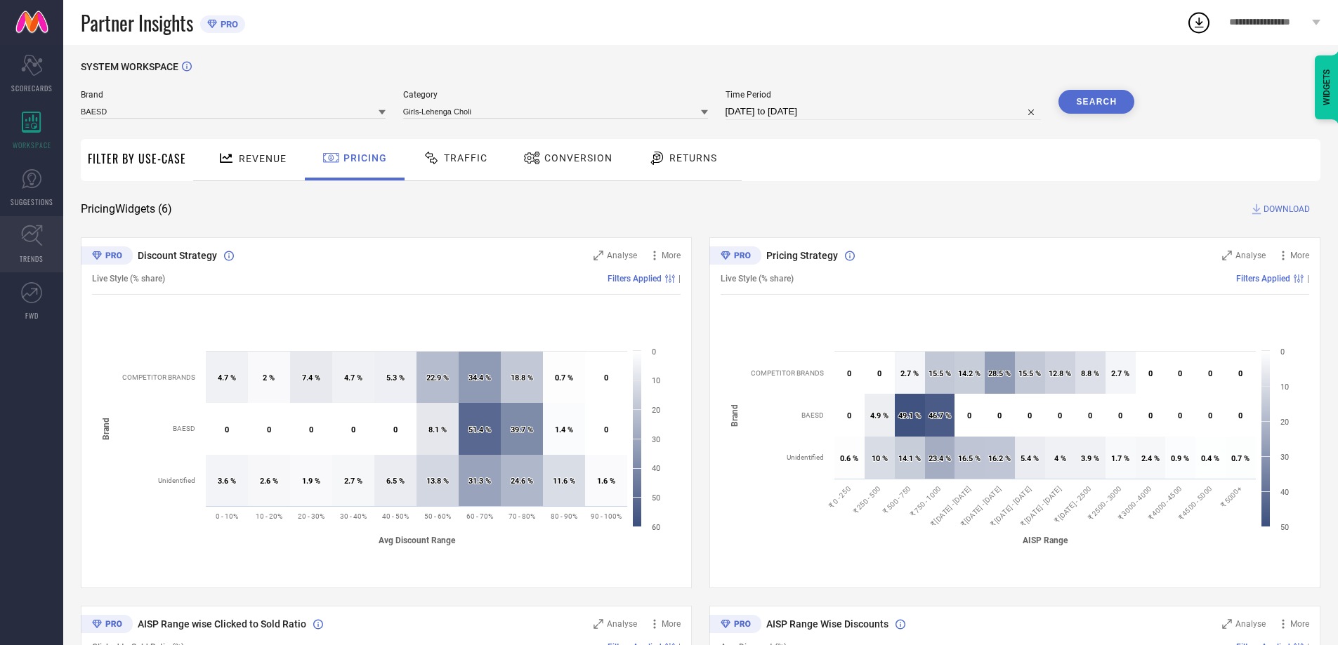
click at [29, 240] on icon at bounding box center [32, 236] width 22 height 22
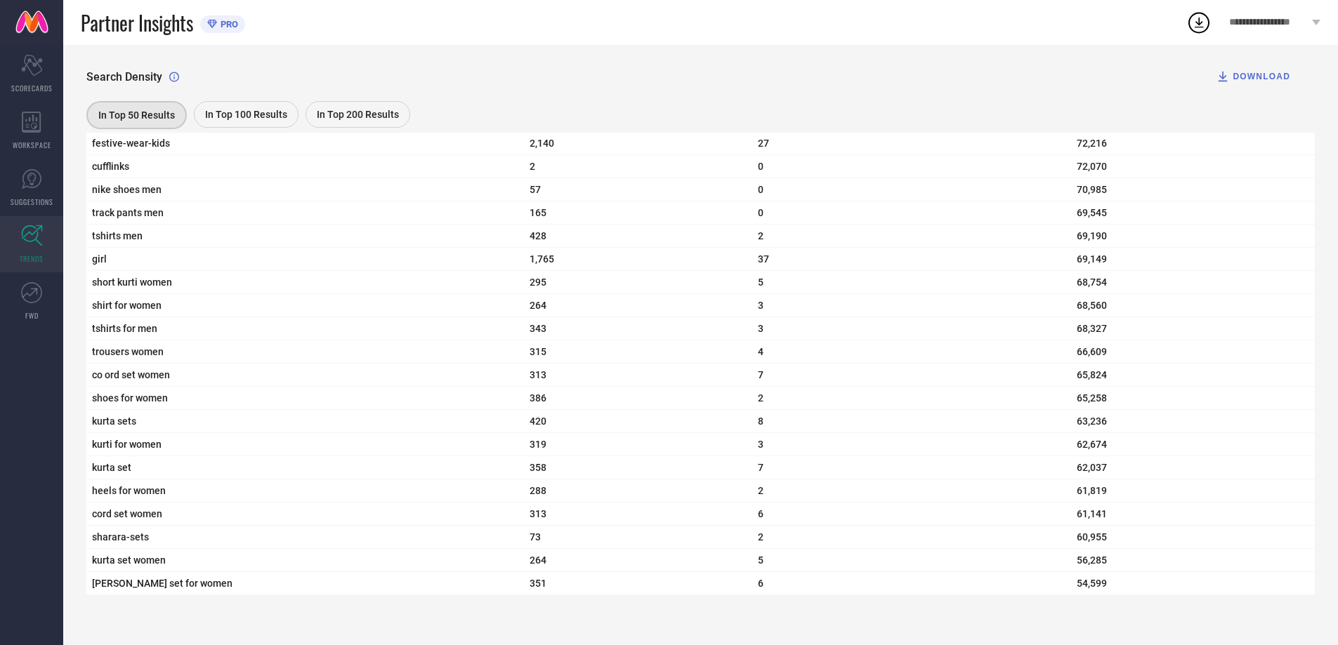
scroll to position [4825, 0]
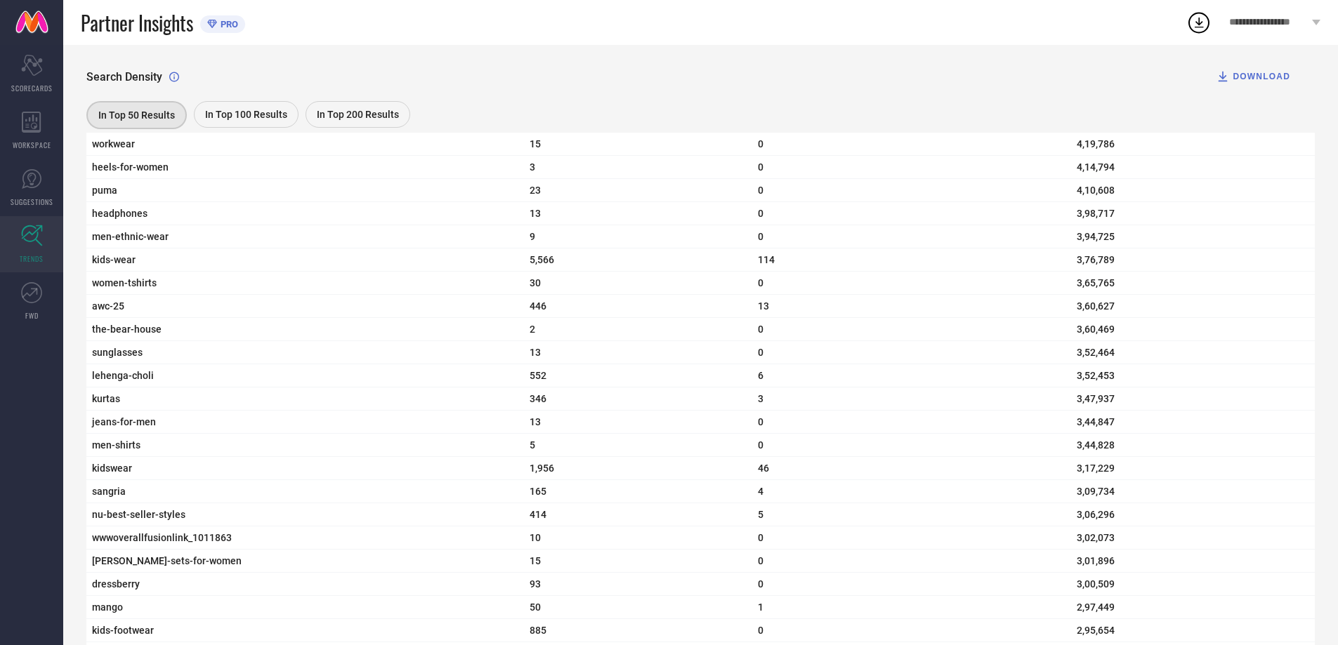
click at [265, 105] on div "In Top 100 Results" at bounding box center [246, 114] width 105 height 27
